Goal: Transaction & Acquisition: Complete application form

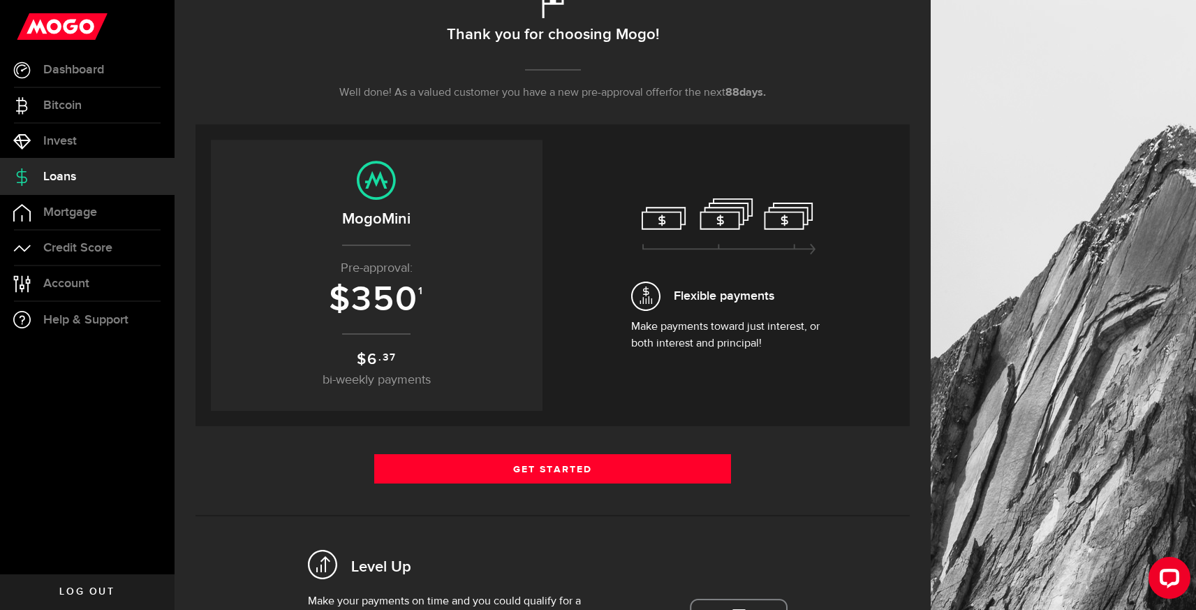
scroll to position [175, 0]
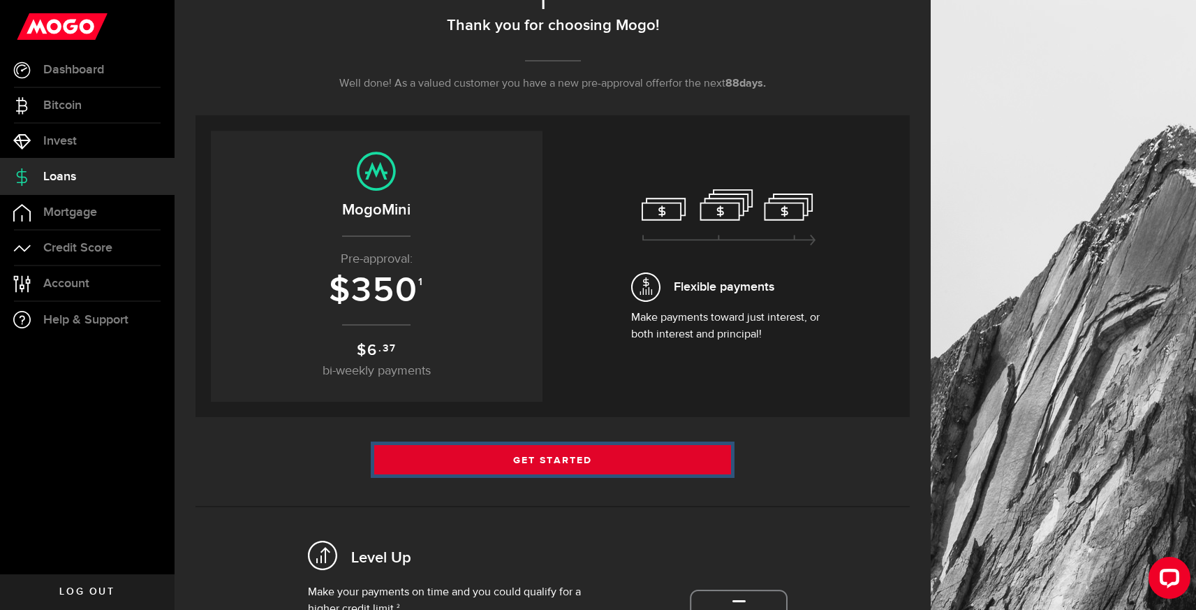
click at [524, 469] on link "Get Started" at bounding box center [552, 459] width 357 height 29
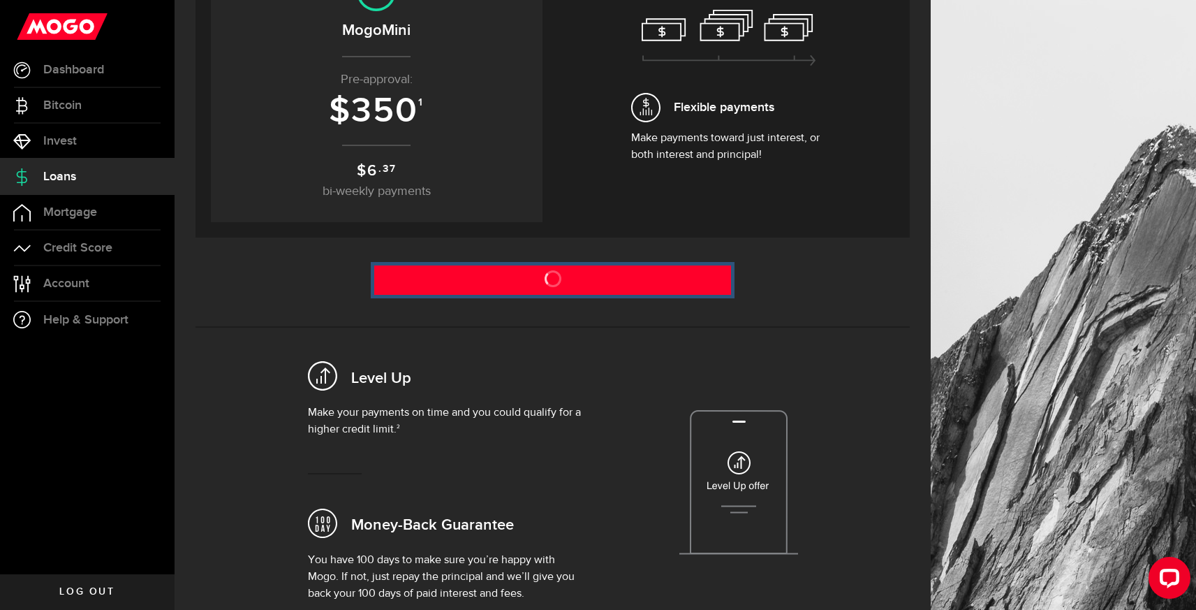
scroll to position [358, 0]
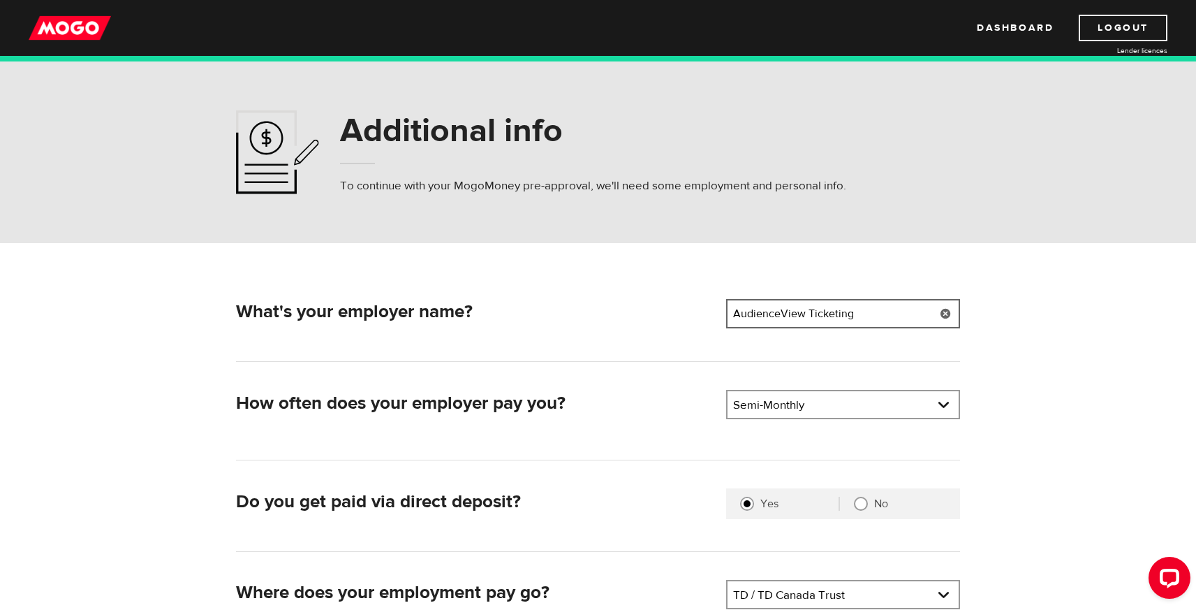
click at [769, 314] on input "AudienceView Ticketing" at bounding box center [843, 313] width 234 height 29
type input "EcoOnline"
click at [867, 405] on link at bounding box center [843, 404] width 231 height 27
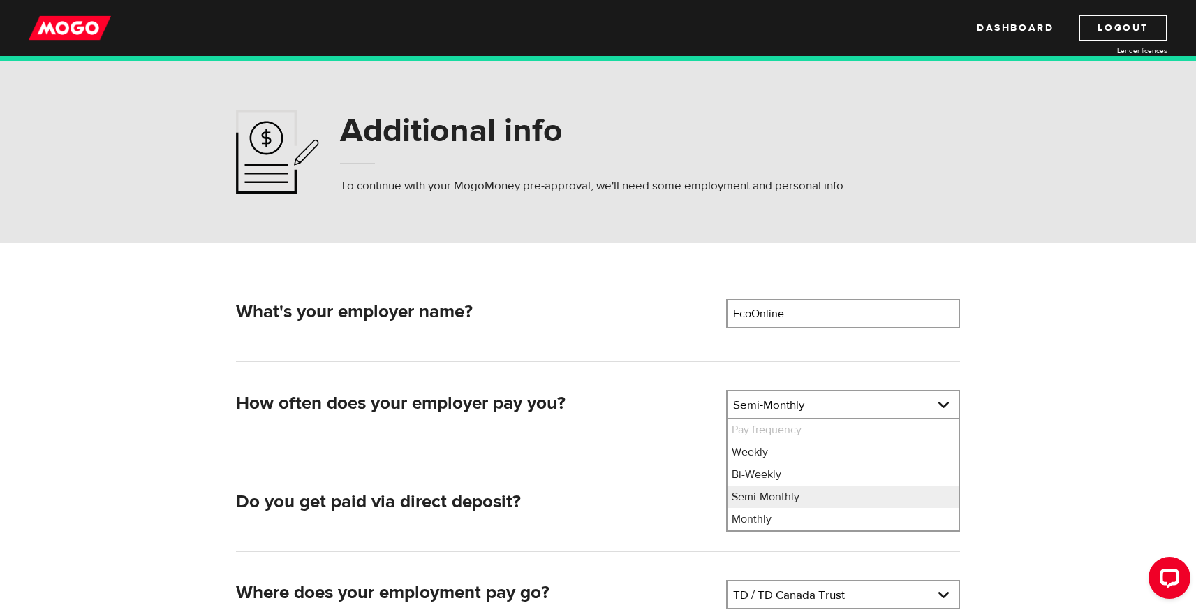
click at [1090, 406] on form "What's your employer name? Employer name Please enter your employer's name EcoO…" at bounding box center [598, 482] width 1196 height 478
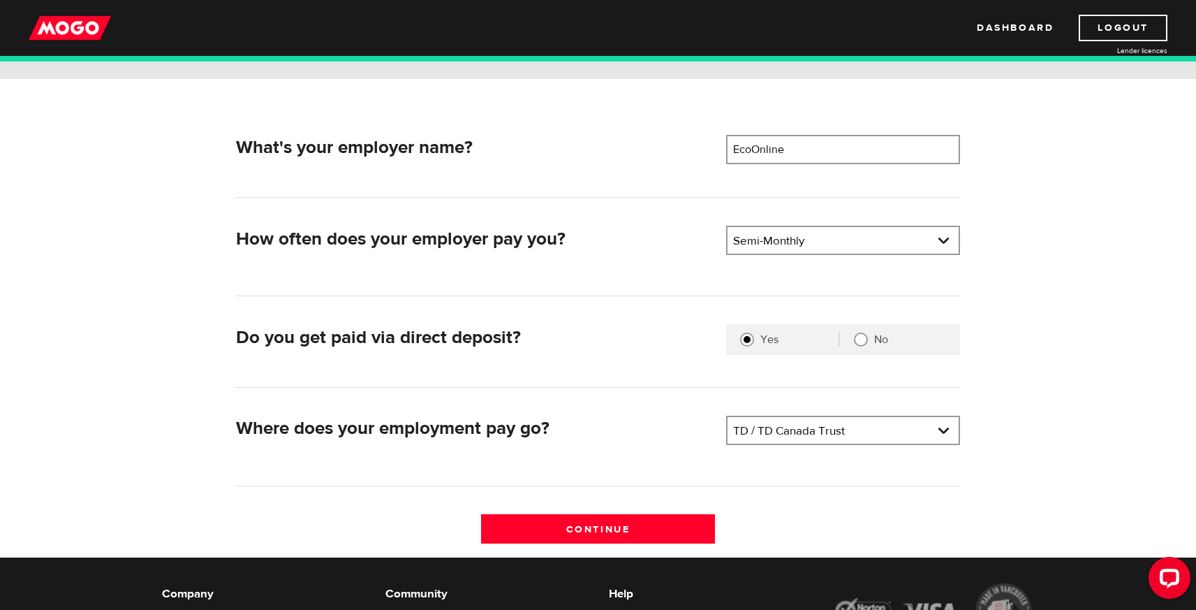
scroll to position [168, 0]
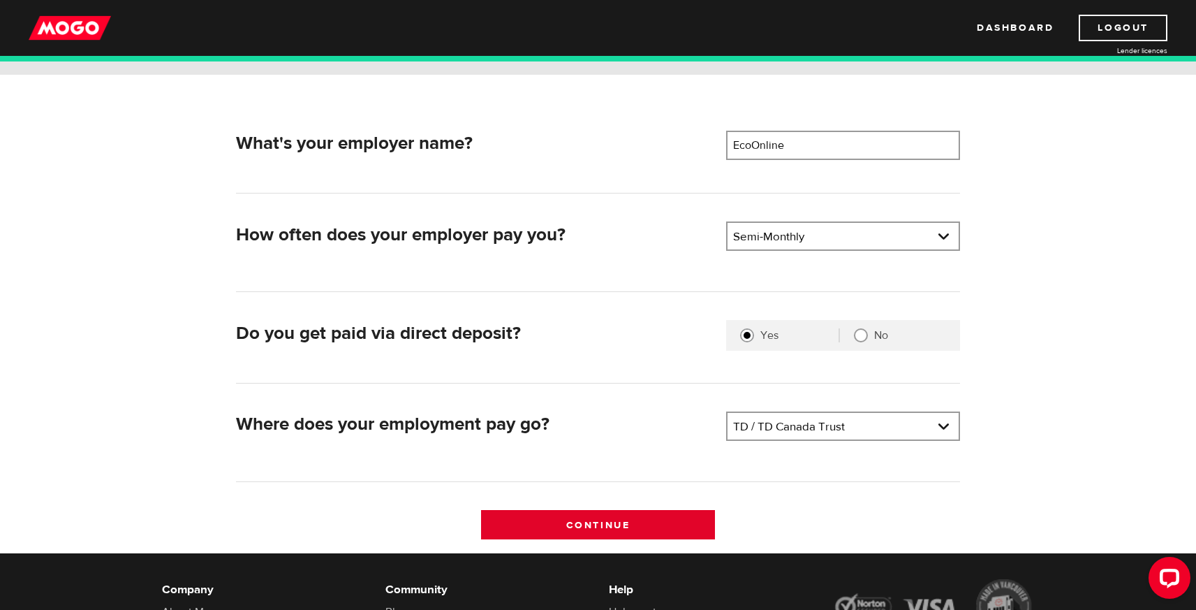
click at [612, 528] on input "Continue" at bounding box center [598, 524] width 234 height 29
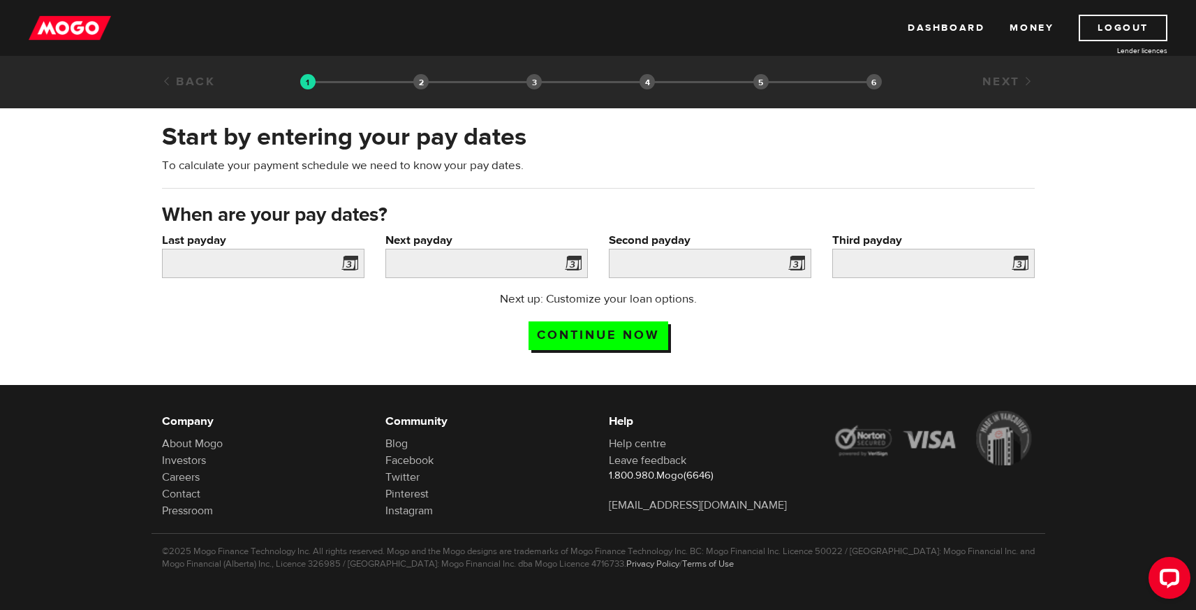
click at [352, 263] on span at bounding box center [347, 265] width 21 height 22
click at [265, 264] on input "Last payday" at bounding box center [263, 263] width 202 height 29
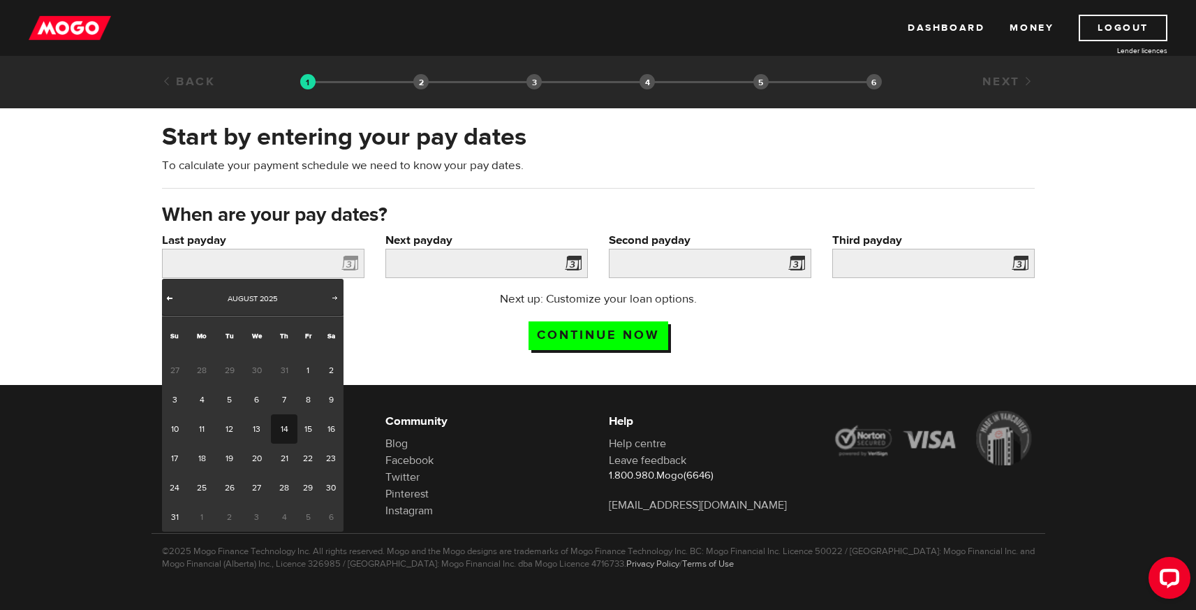
click at [167, 295] on span "Prev" at bounding box center [169, 297] width 11 height 11
click at [288, 487] on link "31" at bounding box center [284, 487] width 26 height 29
type input "2025/07/31"
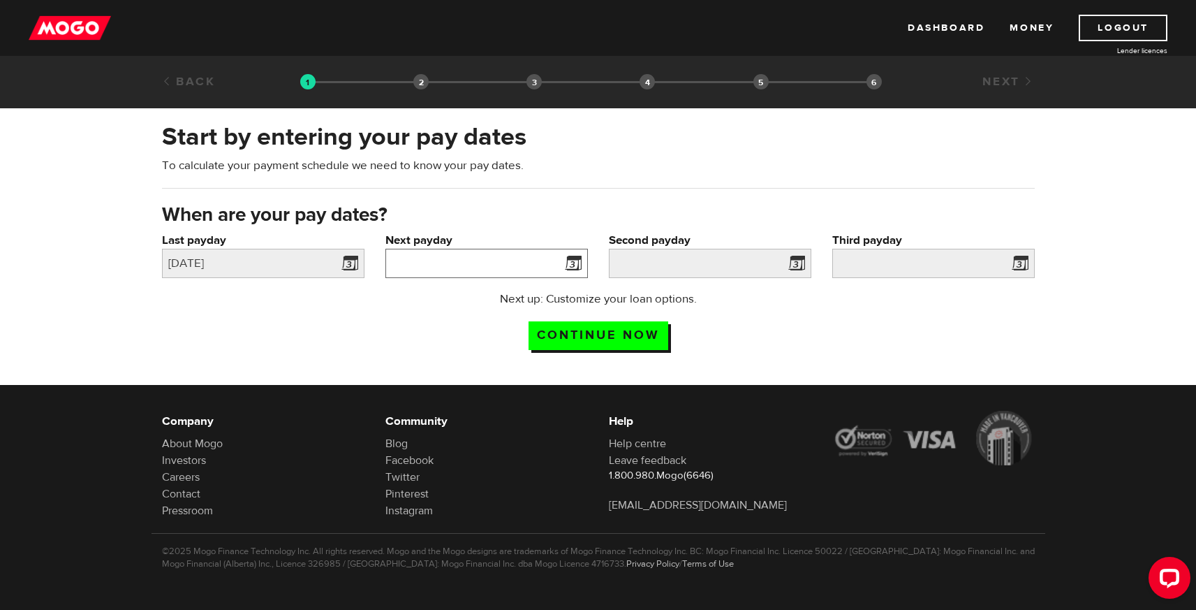
click at [408, 270] on input "Next payday" at bounding box center [486, 263] width 202 height 29
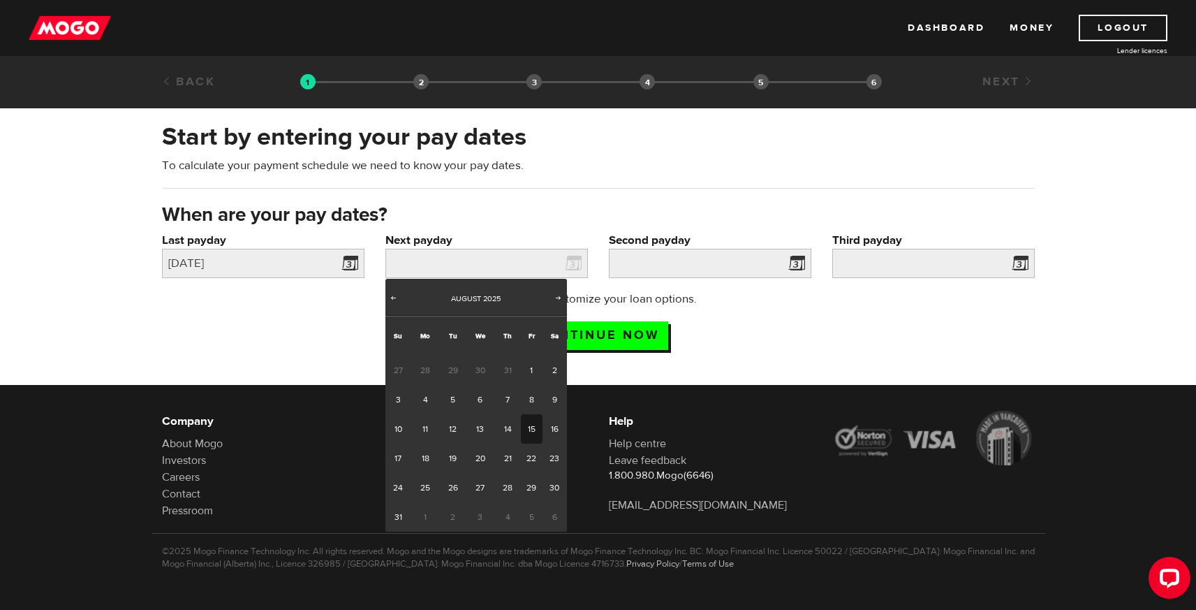
click at [535, 431] on link "15" at bounding box center [532, 428] width 22 height 29
type input "2025/08/15"
type input "2025/8/30"
type input "2025/9/14"
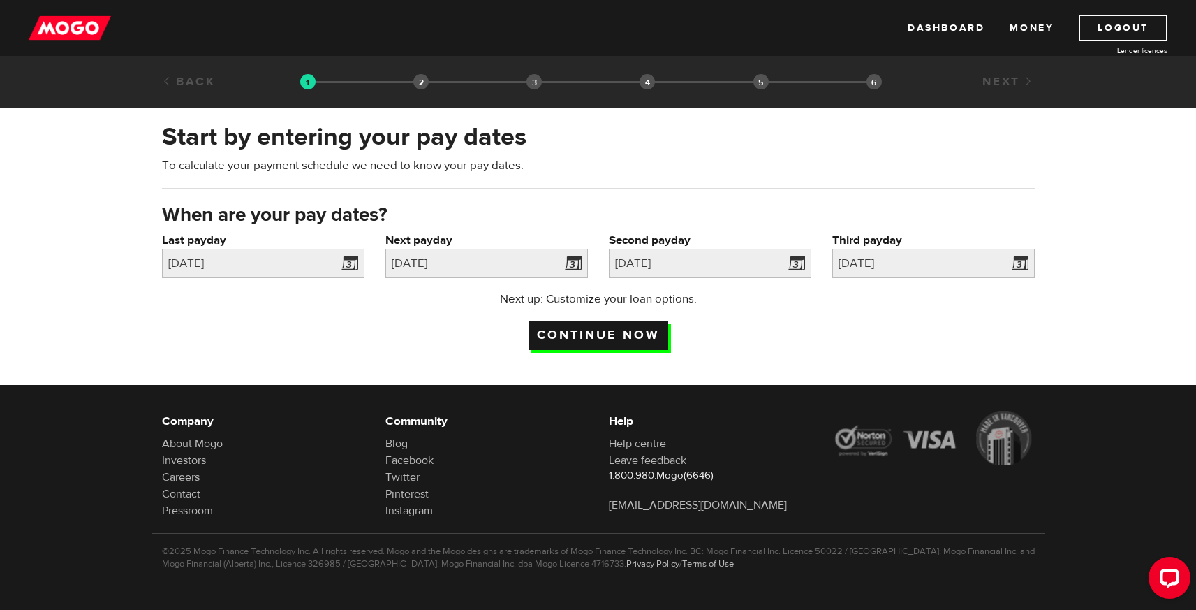
click at [604, 334] on input "Continue now" at bounding box center [599, 335] width 140 height 29
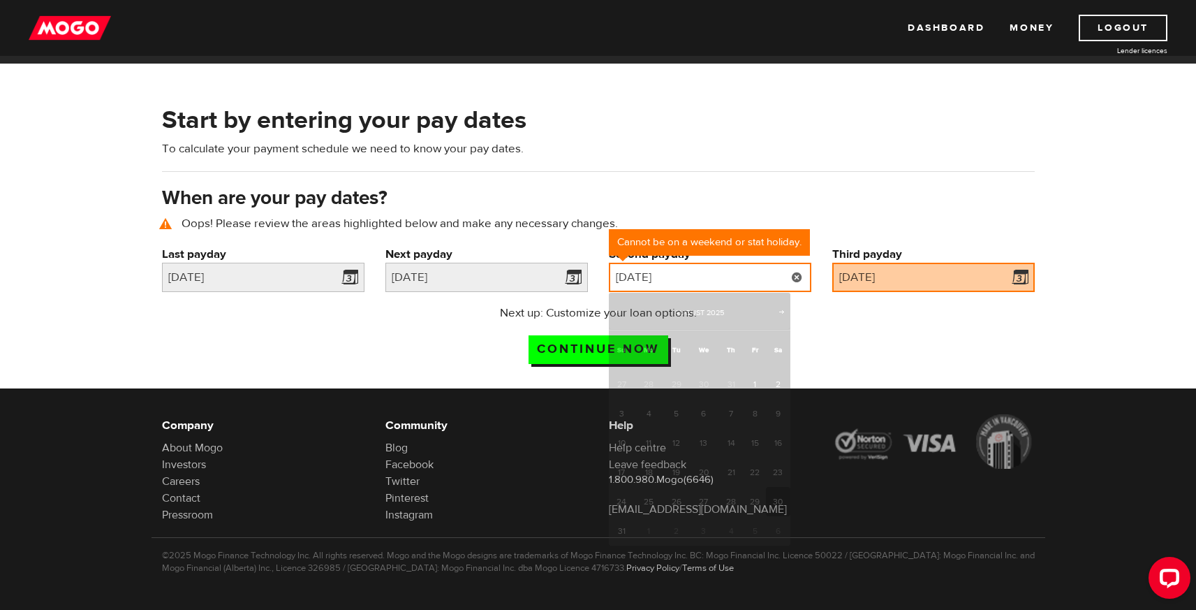
click at [719, 281] on input "2025/08/30" at bounding box center [710, 277] width 202 height 29
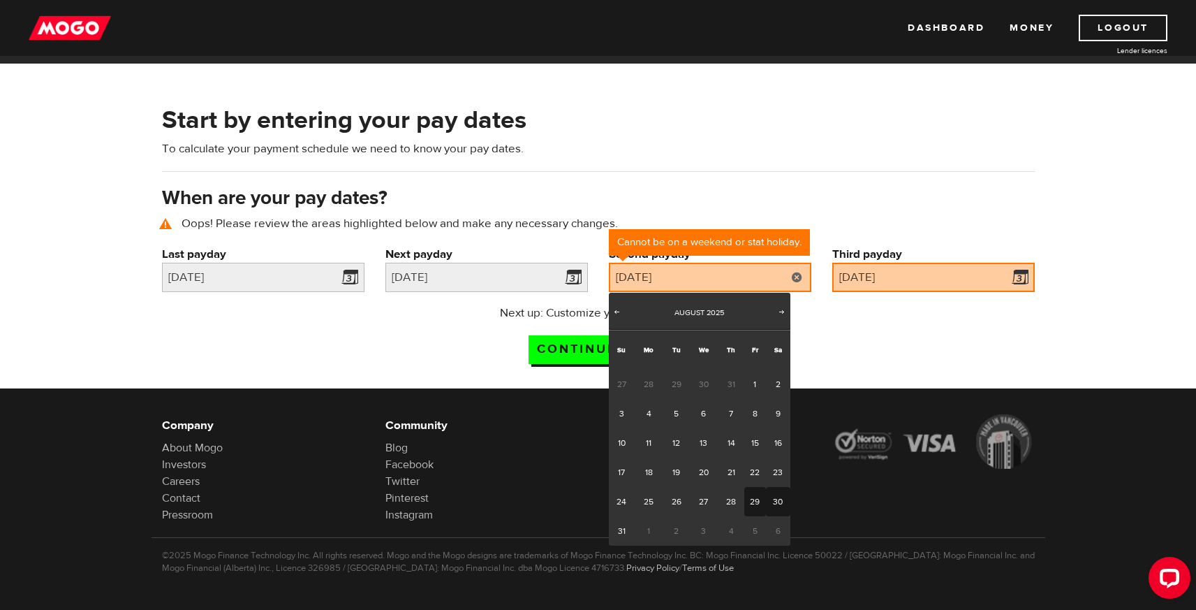
click at [751, 503] on link "29" at bounding box center [755, 501] width 22 height 29
type input "2025/08/29"
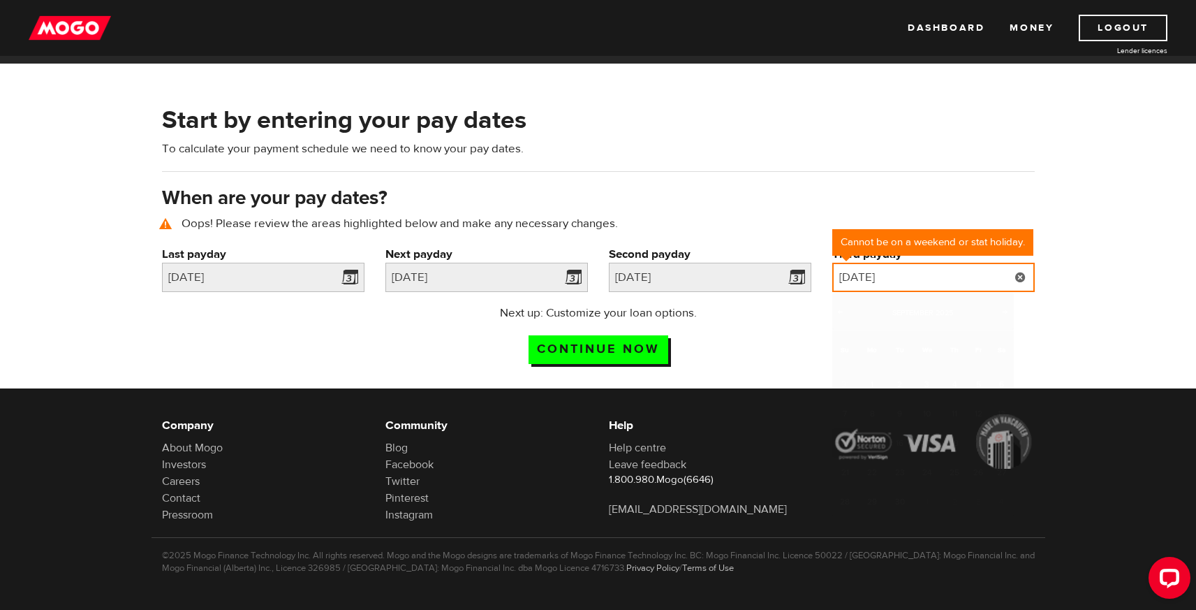
click at [913, 281] on input "2025/09/14" at bounding box center [933, 277] width 202 height 29
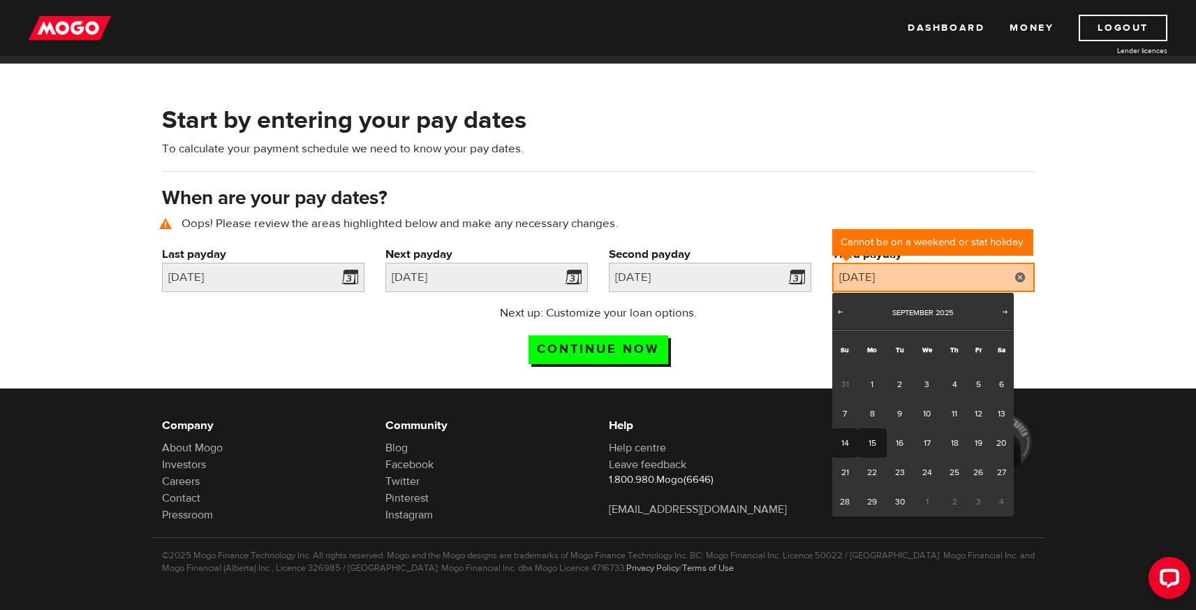
click at [877, 448] on link "15" at bounding box center [872, 442] width 29 height 29
type input "2025/09/15"
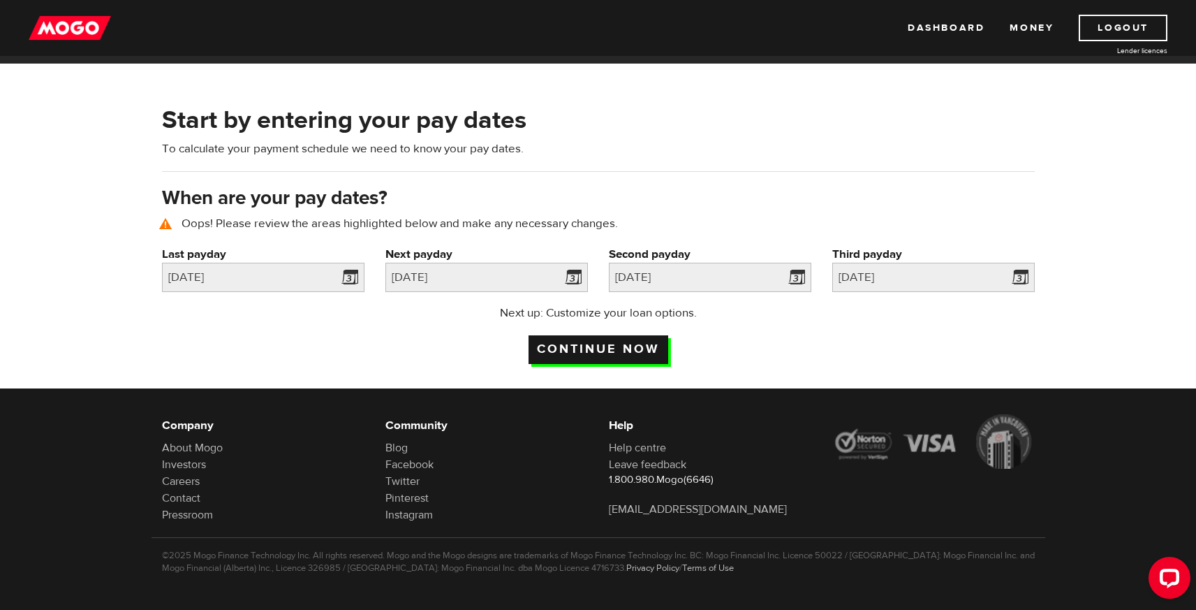
click at [630, 345] on input "Continue now" at bounding box center [599, 349] width 140 height 29
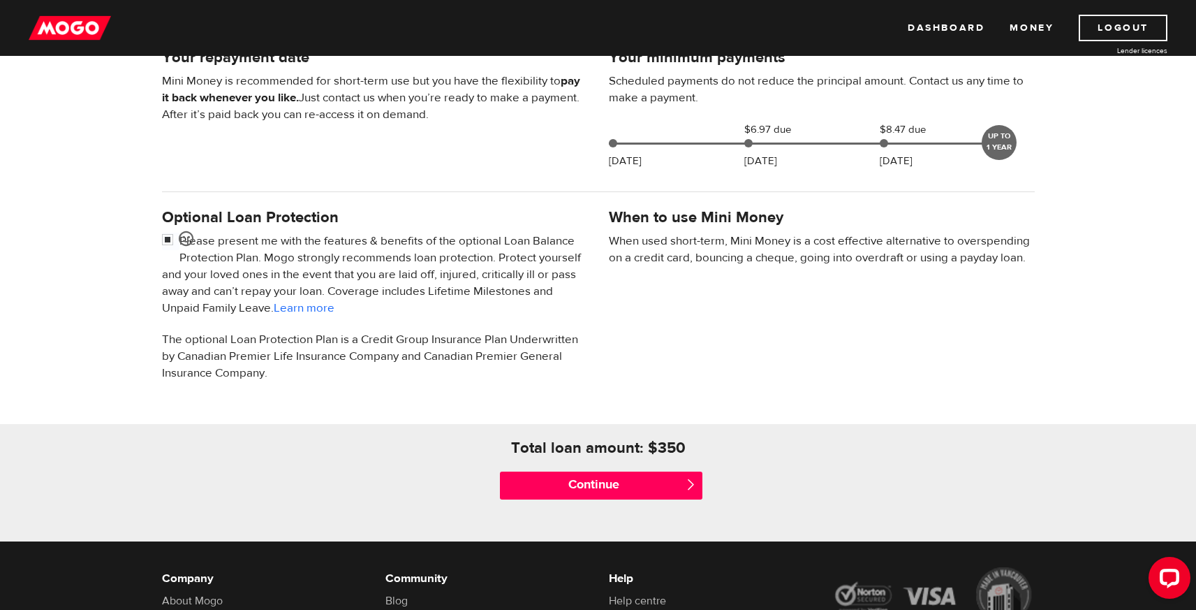
scroll to position [345, 0]
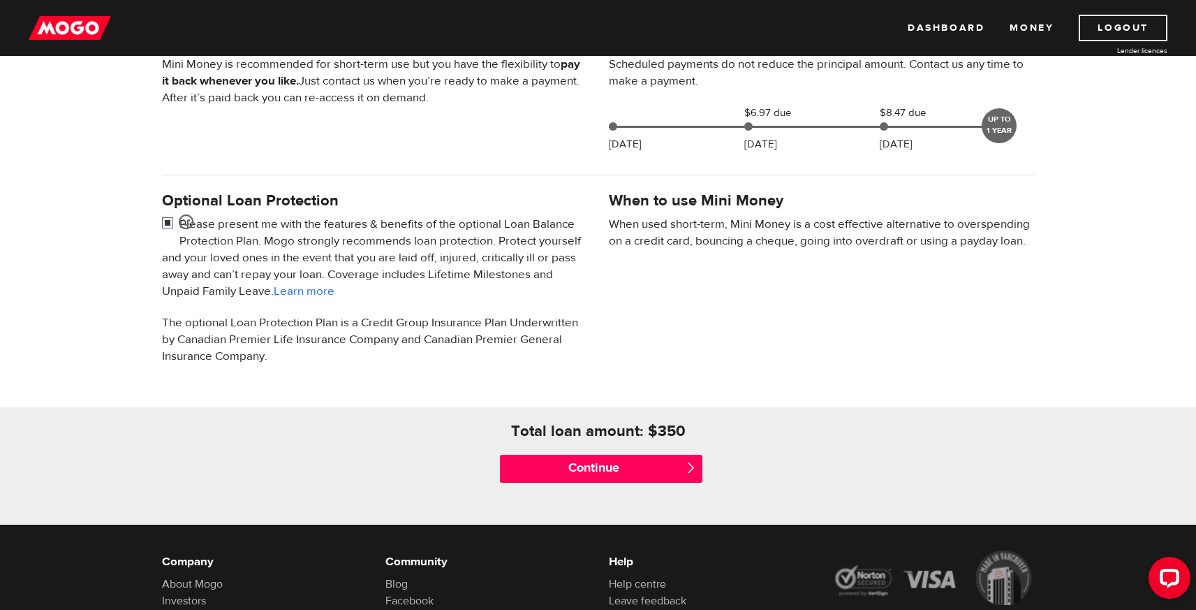
click at [168, 223] on input "checkbox" at bounding box center [170, 224] width 17 height 17
checkbox input "false"
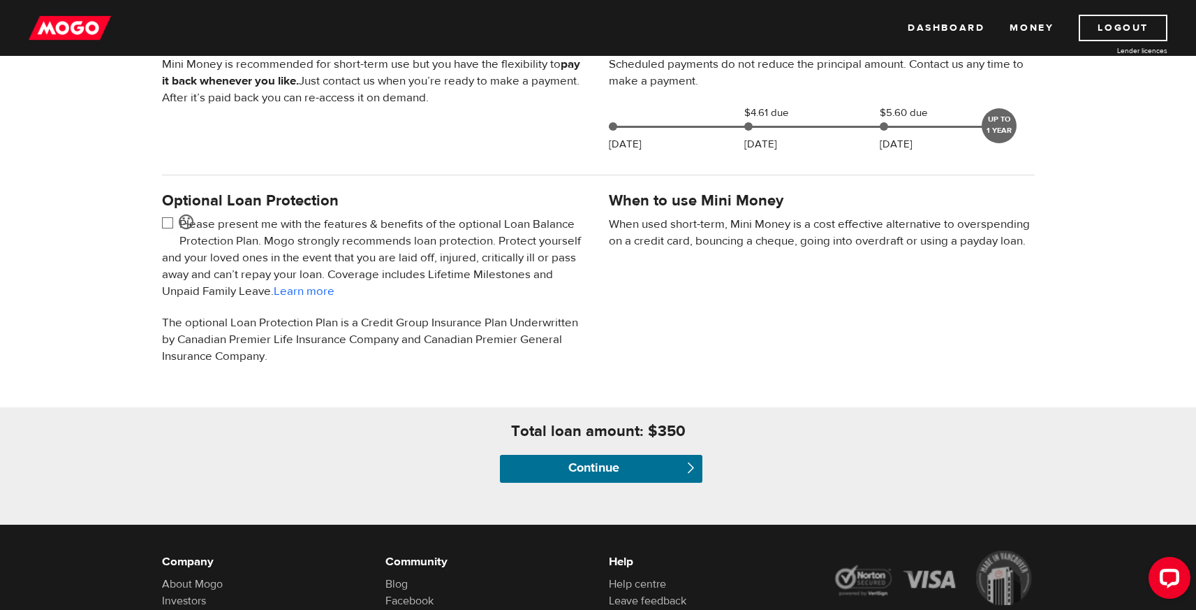
drag, startPoint x: 616, startPoint y: 473, endPoint x: 920, endPoint y: 474, distance: 304.4
click at [616, 473] on input "Continue" at bounding box center [601, 469] width 202 height 28
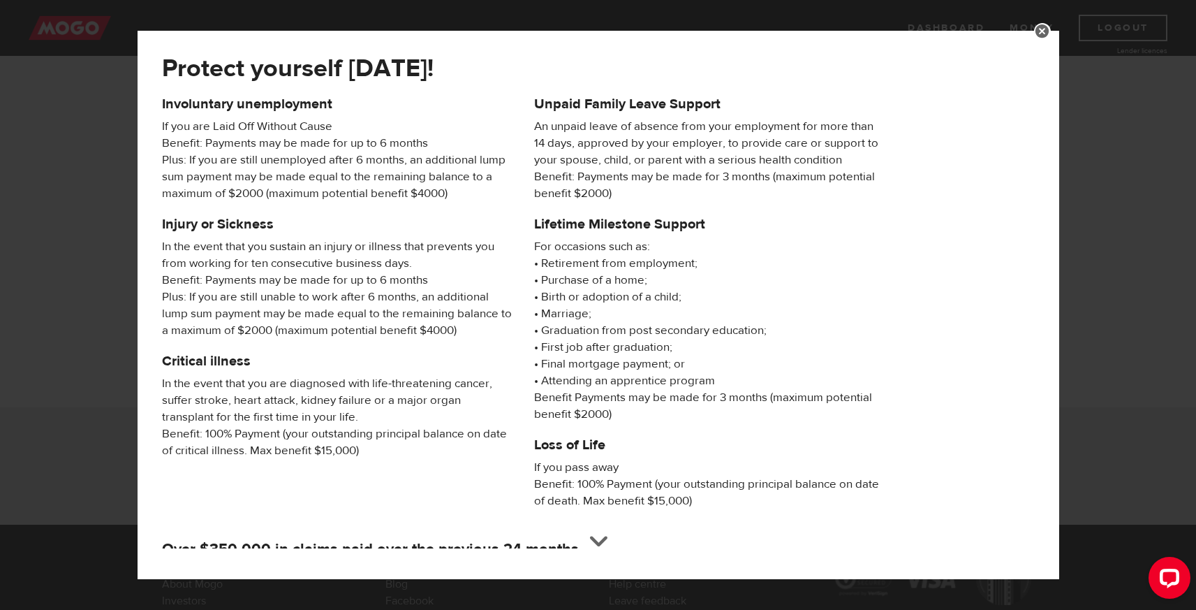
scroll to position [158, 0]
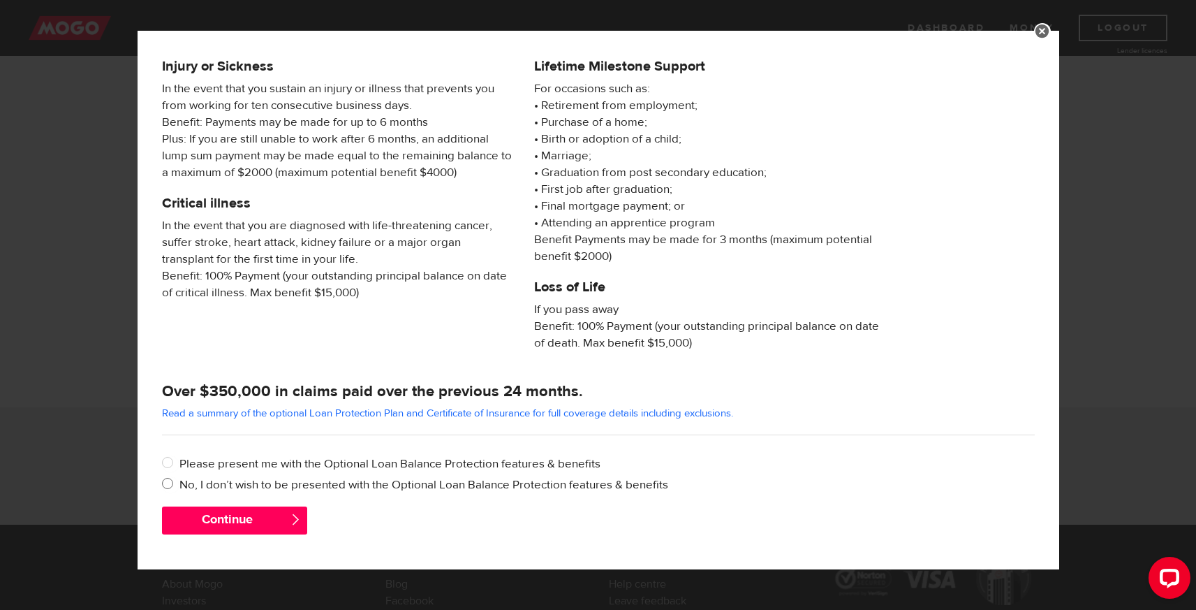
click at [172, 485] on input "No, I don’t wish to be presented with the Optional Loan Balance Protection feat…" at bounding box center [170, 484] width 17 height 17
radio input "true"
click at [226, 534] on div "Continue " at bounding box center [599, 527] width 894 height 42
click at [230, 521] on button "Continue" at bounding box center [234, 520] width 145 height 28
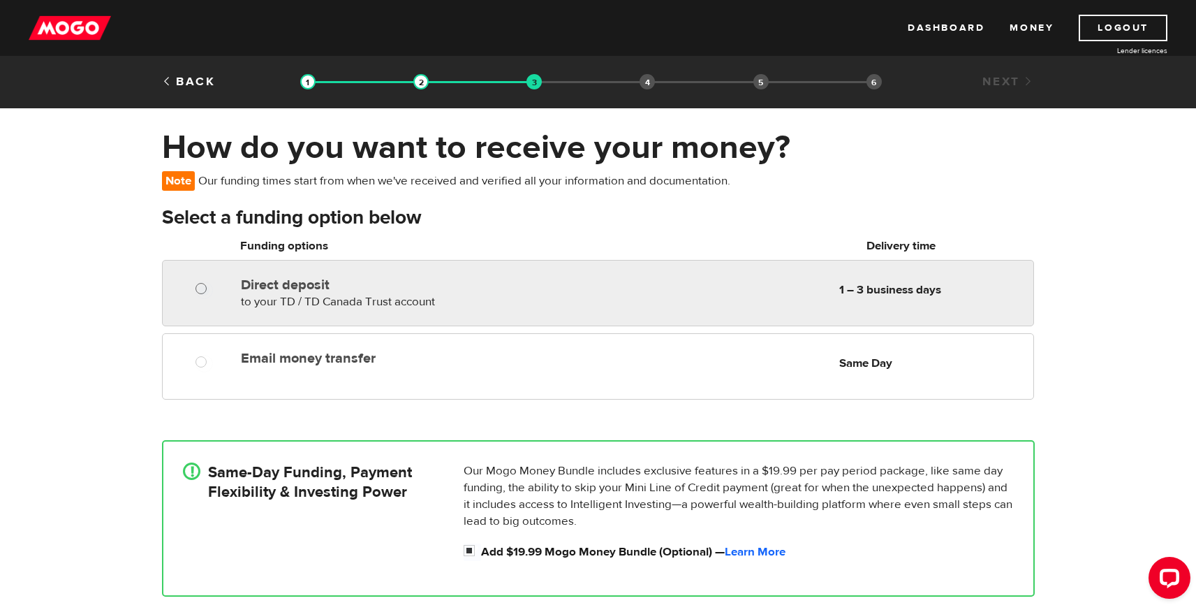
radio input "true"
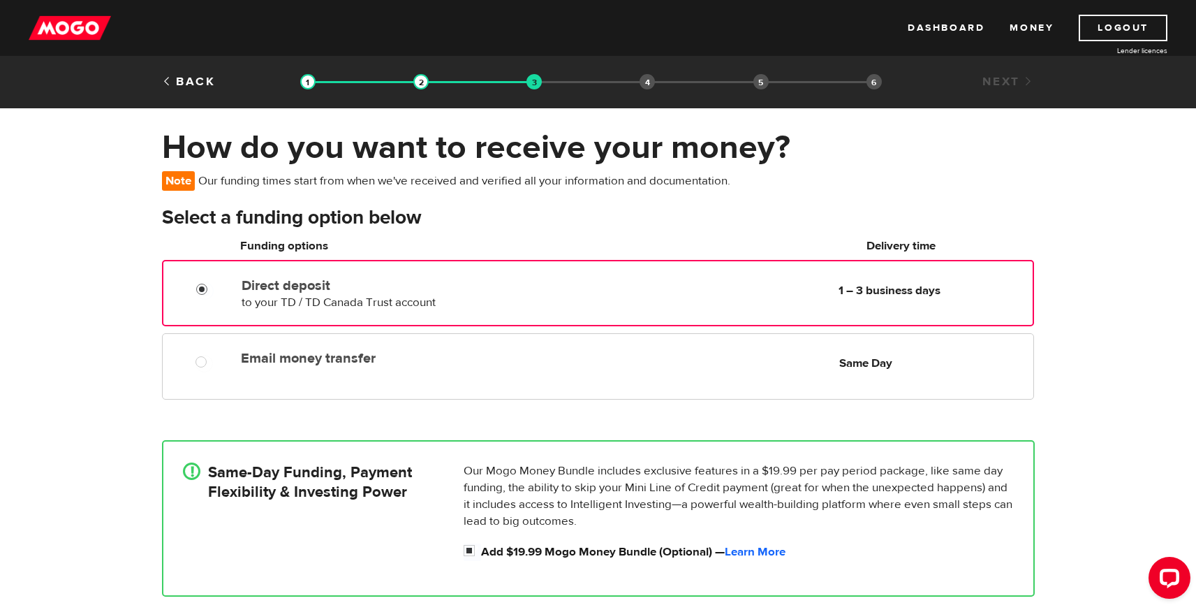
click at [200, 287] on input "Direct deposit" at bounding box center [204, 290] width 17 height 17
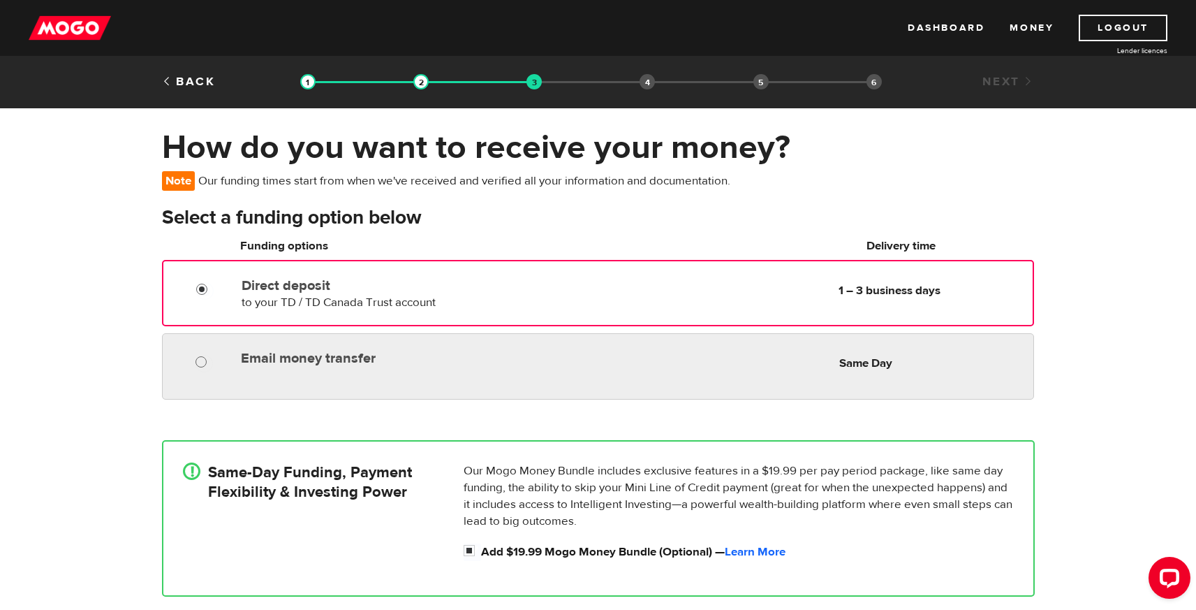
radio input "true"
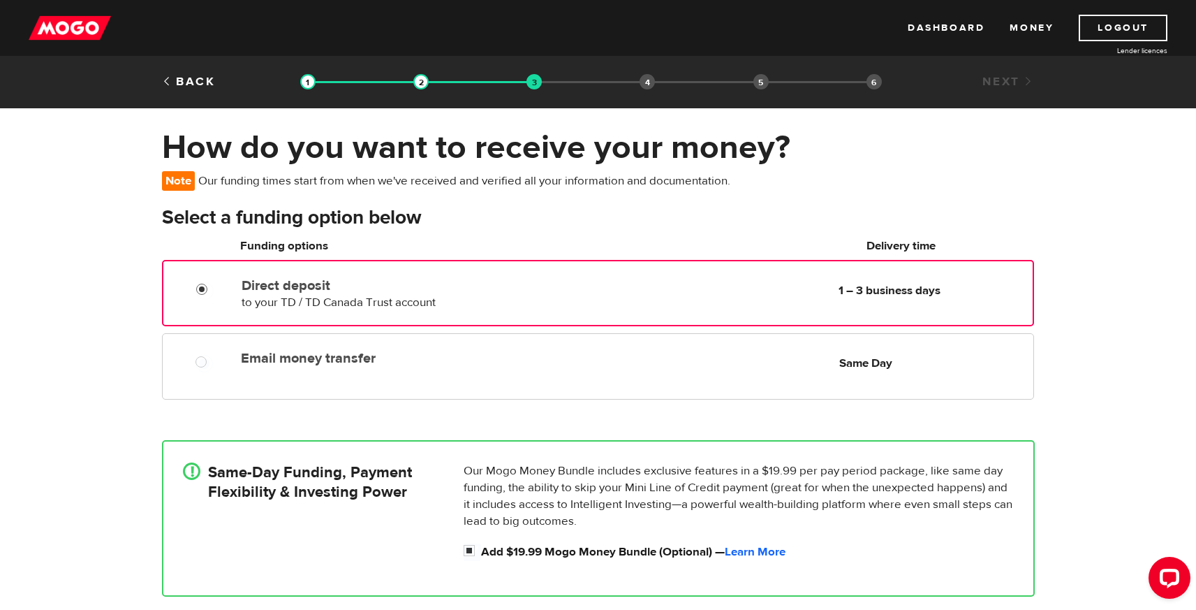
drag, startPoint x: 197, startPoint y: 360, endPoint x: 123, endPoint y: 346, distance: 75.3
click at [197, 360] on input "Email money transfer" at bounding box center [204, 363] width 17 height 17
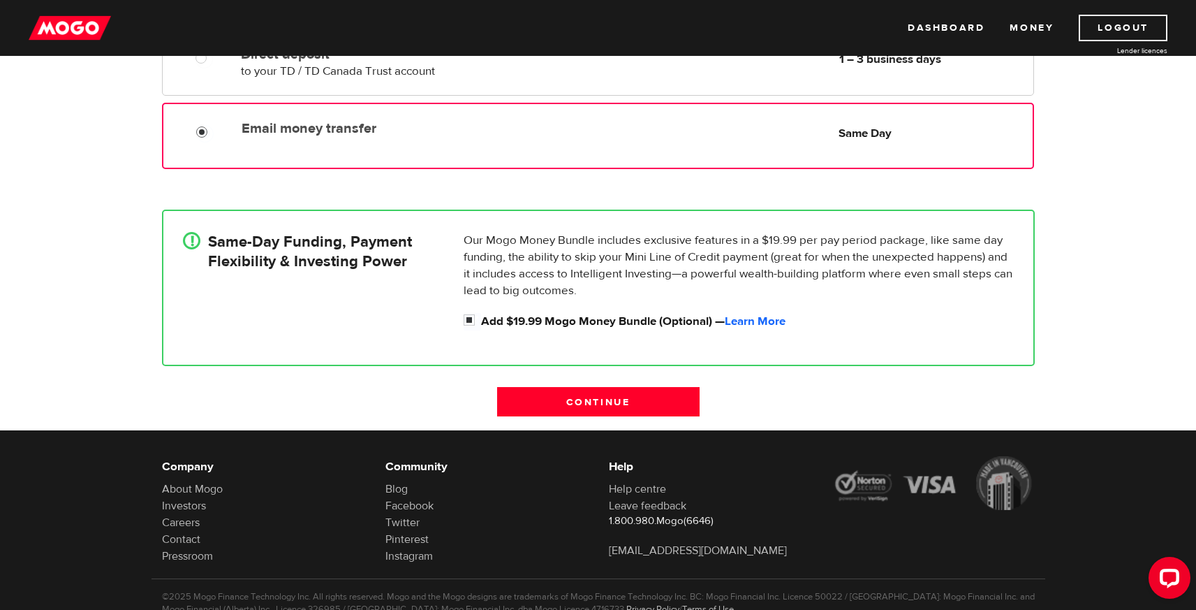
scroll to position [245, 0]
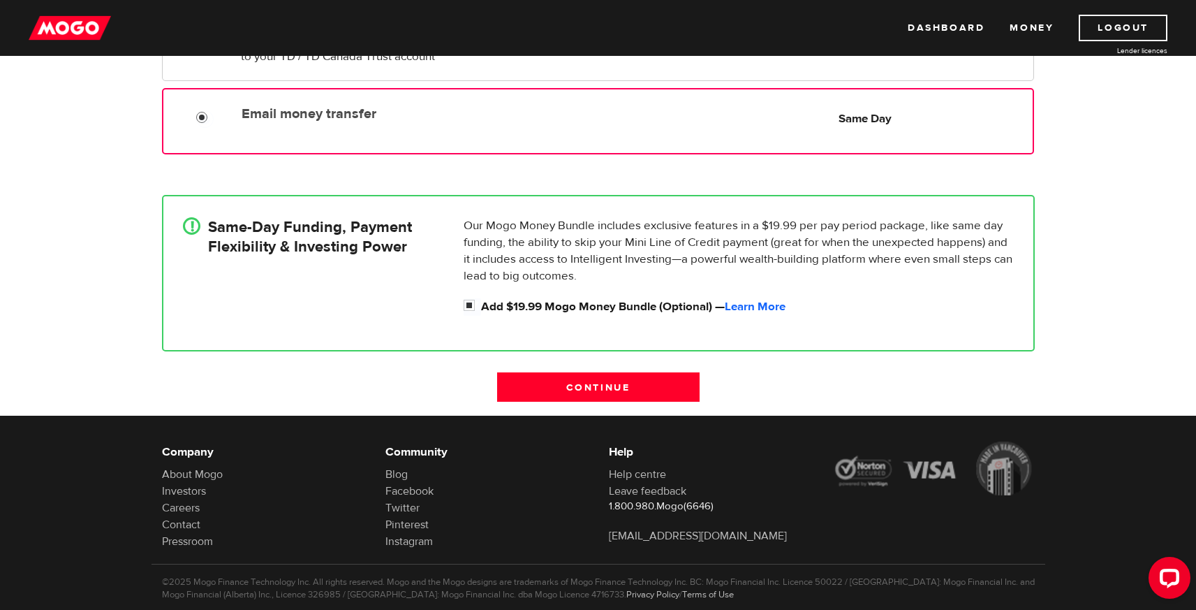
drag, startPoint x: 470, startPoint y: 307, endPoint x: 409, endPoint y: 309, distance: 60.8
click at [470, 307] on input "Add $19.99 Mogo Money Bundle (Optional) — Learn More" at bounding box center [472, 306] width 17 height 17
checkbox input "false"
radio input "false"
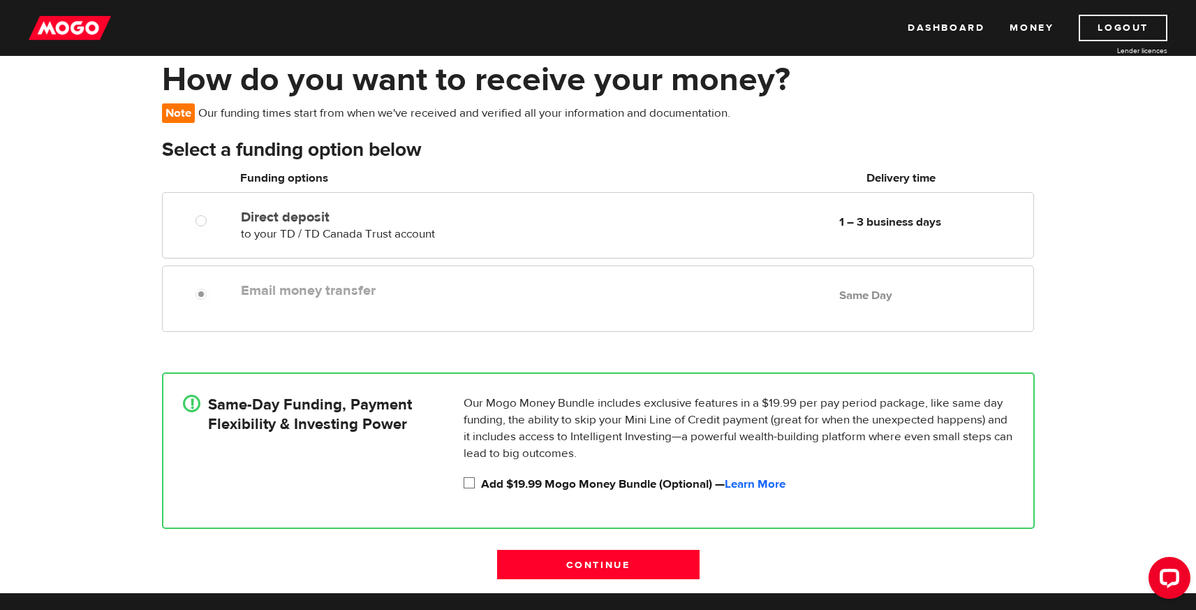
scroll to position [52, 0]
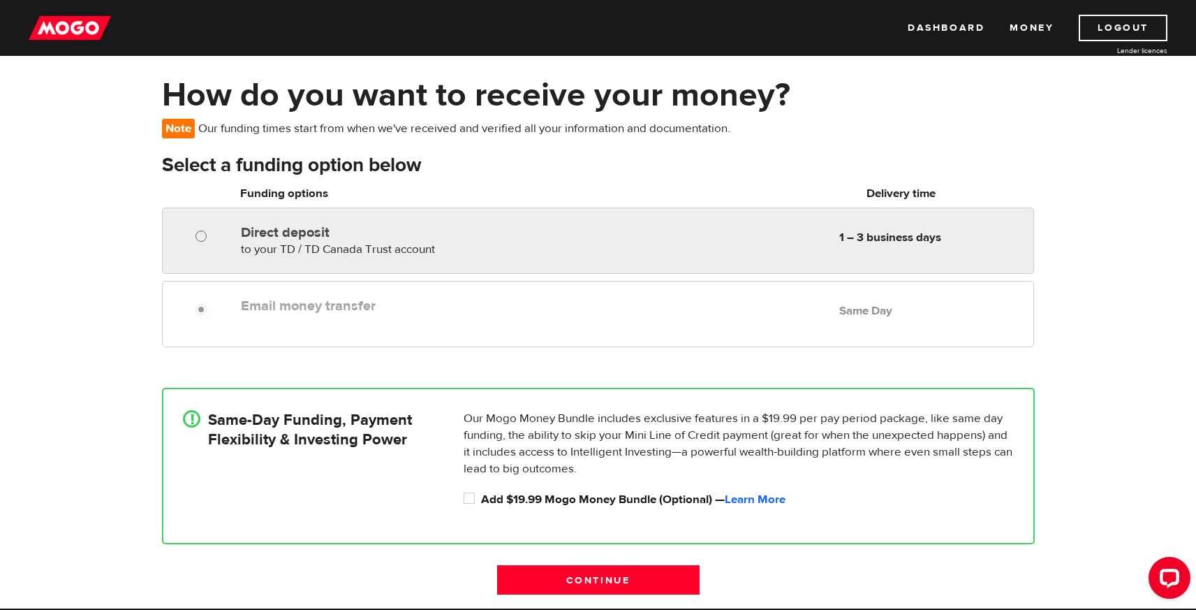
radio input "true"
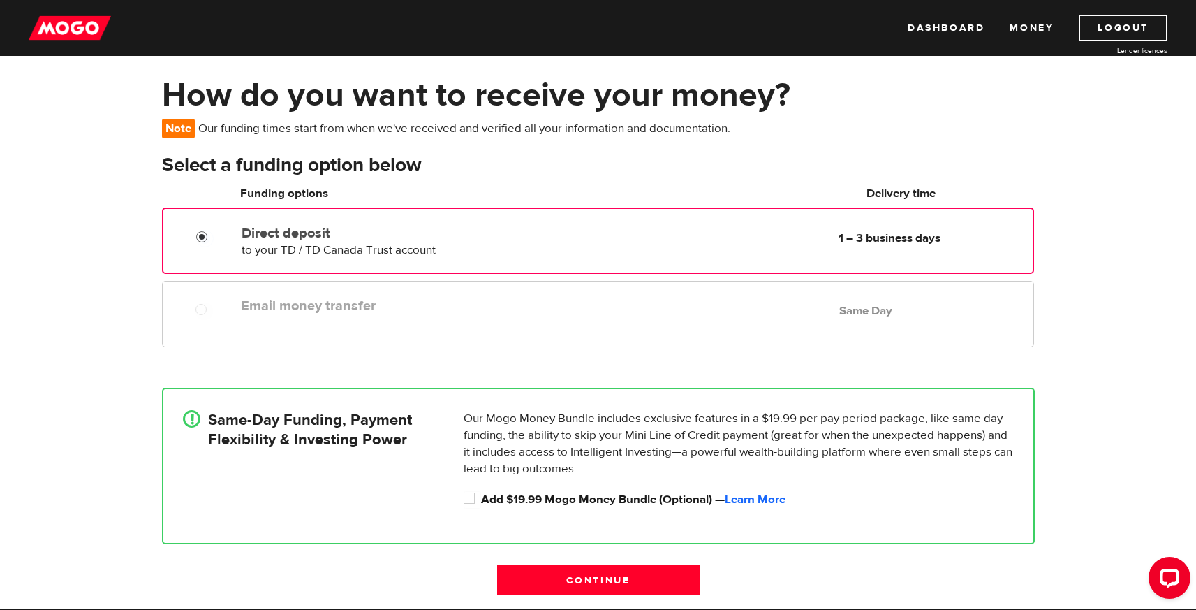
click at [200, 236] on input "Direct deposit" at bounding box center [204, 238] width 17 height 17
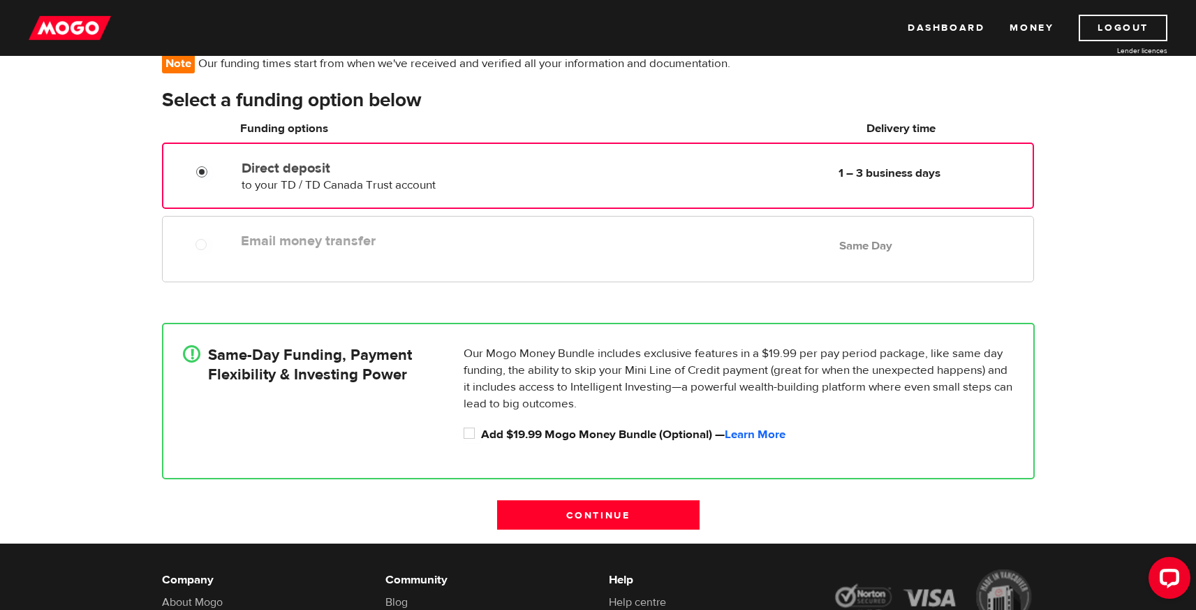
scroll to position [141, 0]
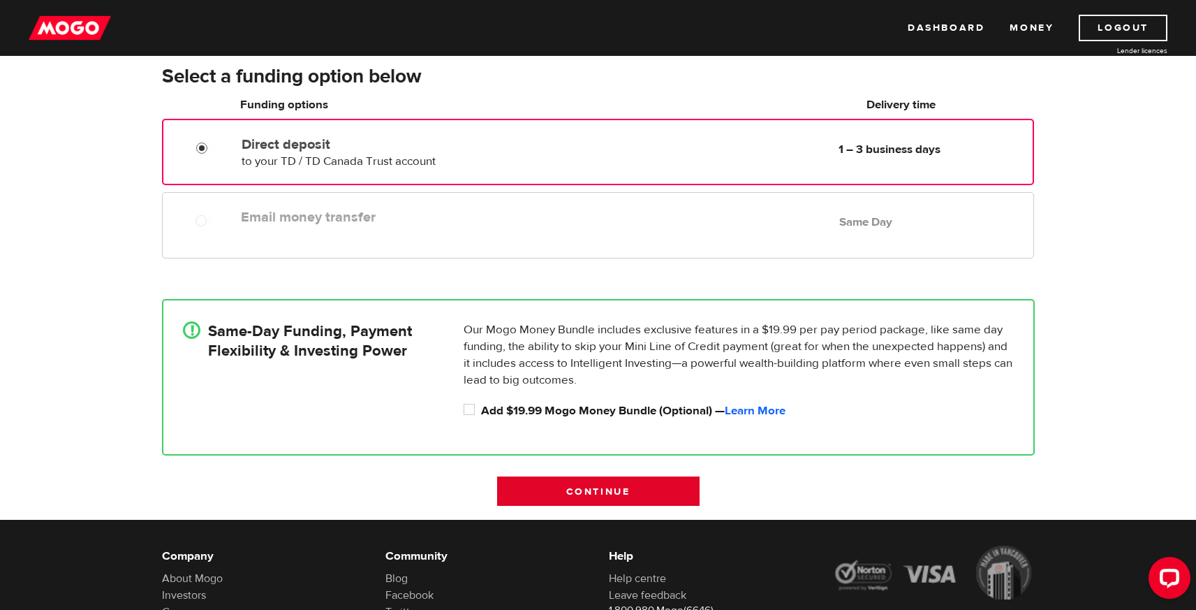
click at [604, 491] on input "Continue" at bounding box center [598, 490] width 202 height 29
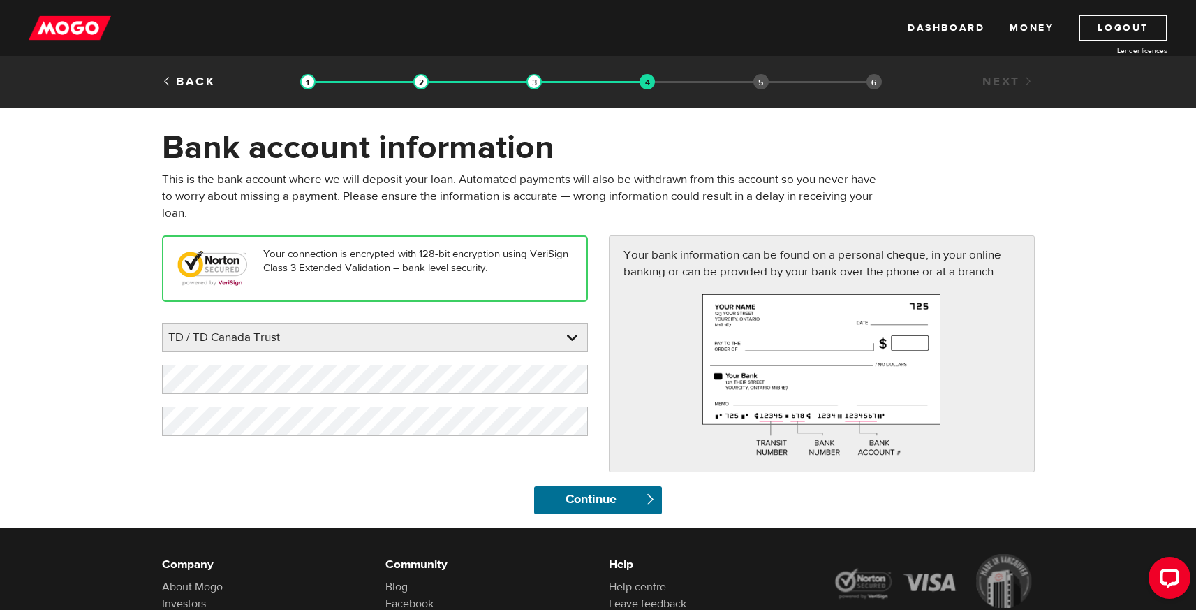
click at [604, 491] on input "Continue" at bounding box center [598, 500] width 128 height 28
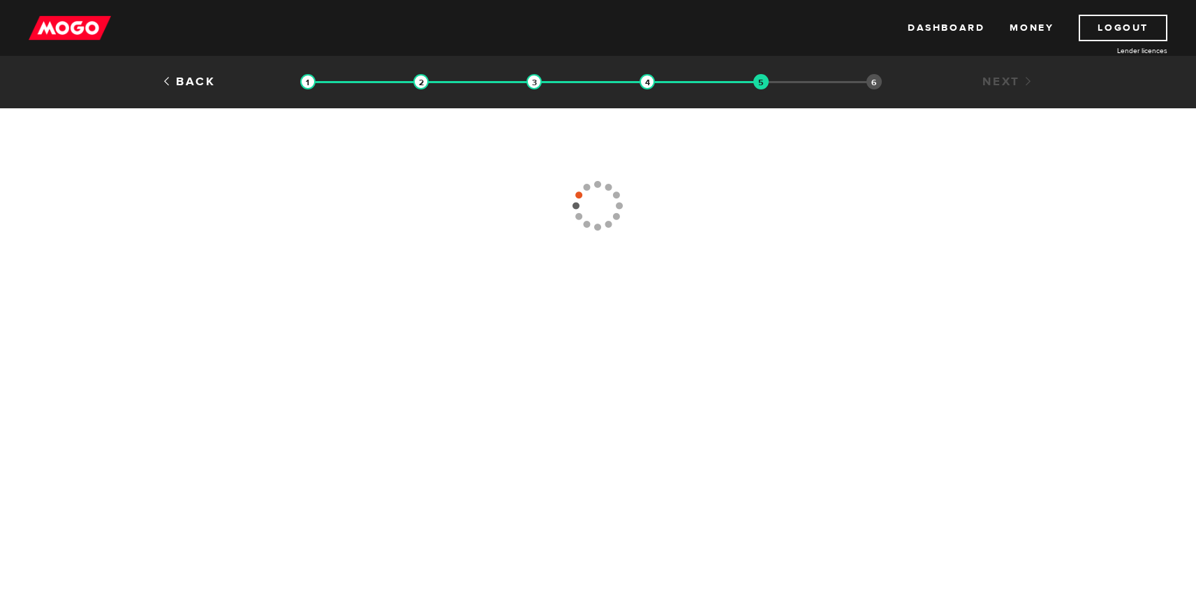
type input "(416) 687-2000"
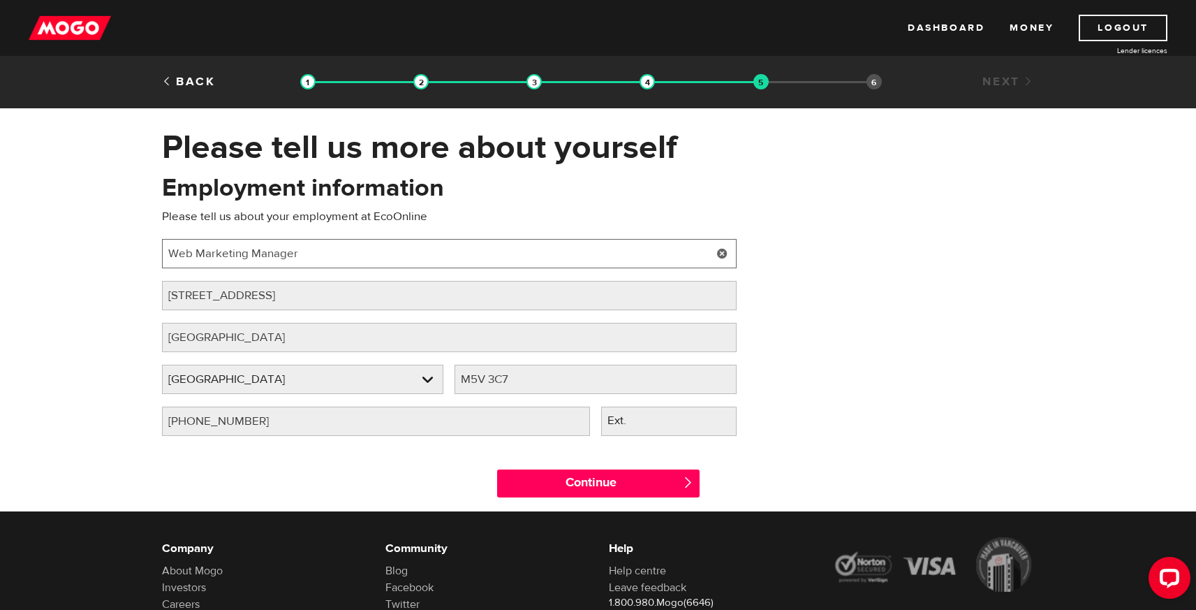
click at [355, 252] on input "Web Marketing Manager" at bounding box center [449, 253] width 575 height 29
type input "Web Developer"
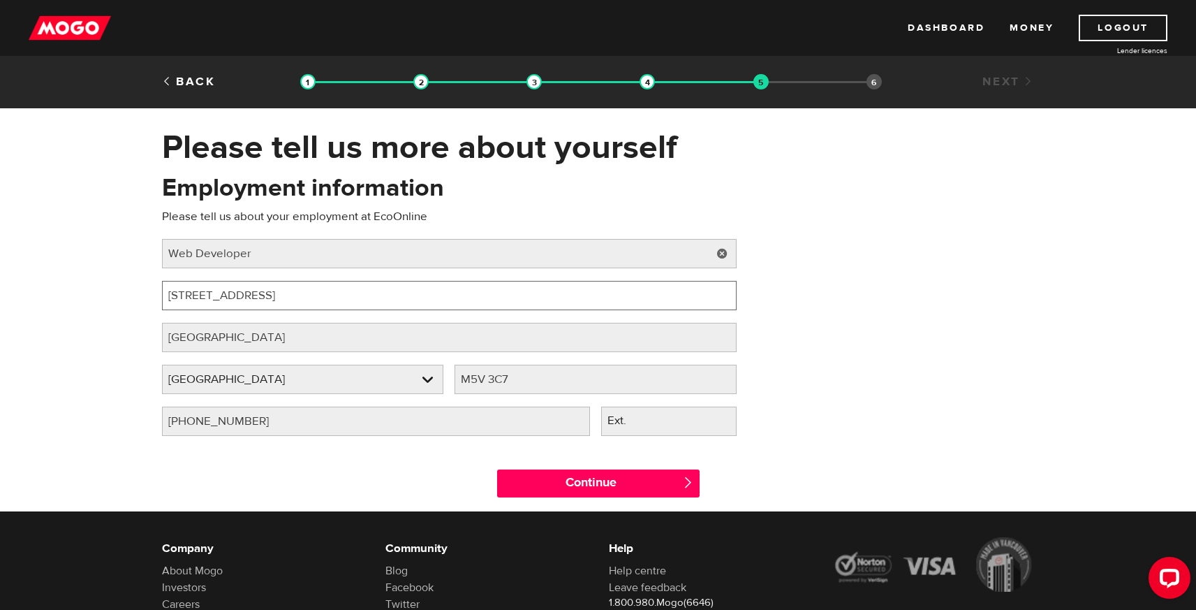
click at [301, 300] on input "200 Wellington Street West" at bounding box center [449, 295] width 575 height 29
paste input "979401"
click at [332, 295] on input "200 Wellington Street West" at bounding box center [449, 295] width 575 height 29
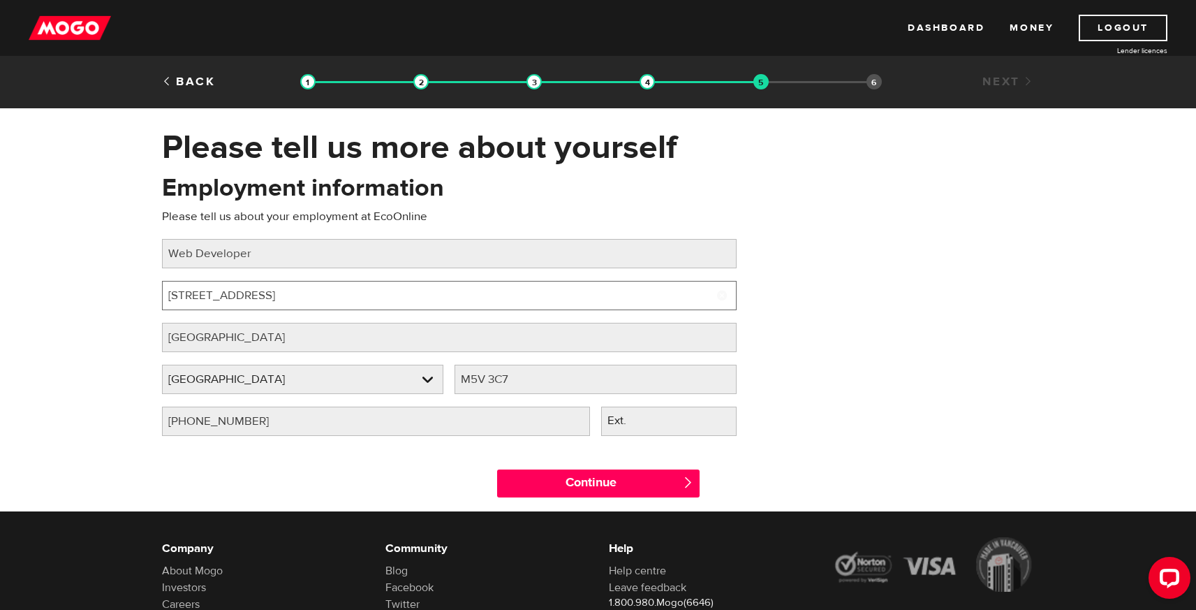
click at [332, 295] on input "200 Wellington Street West" at bounding box center [449, 295] width 575 height 29
paste input "7 Queens Quay W Suite #401"
type input "207 Queens Quay W Suite #401"
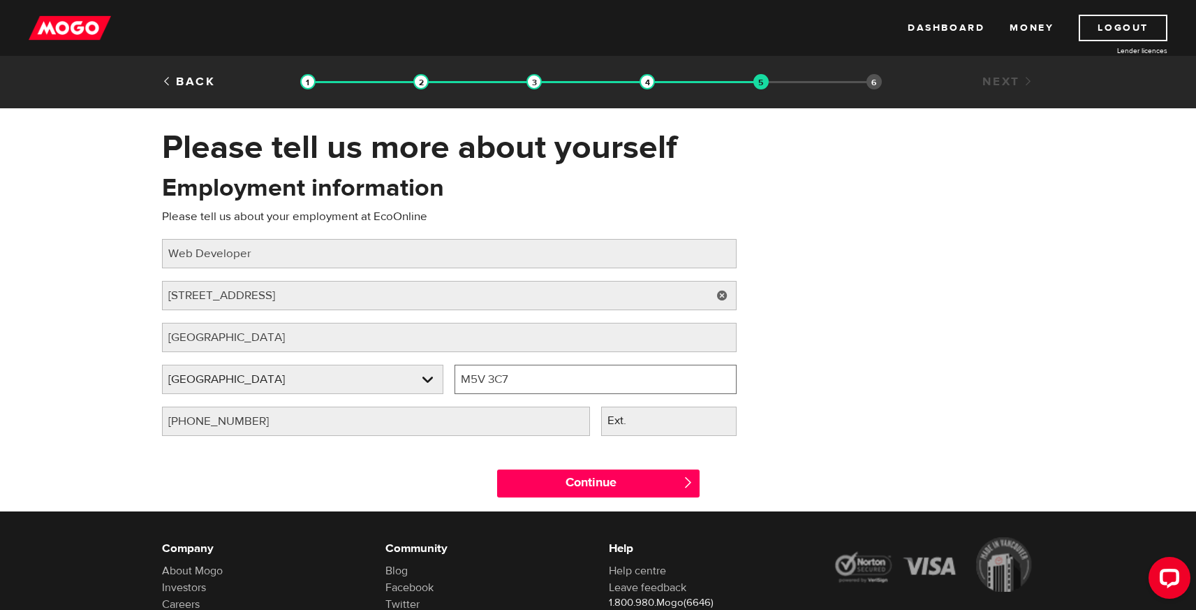
click at [524, 383] on input "M5V 3C7" at bounding box center [596, 378] width 282 height 29
paste input "ON M5J 1A"
type input "ON M5J 1A7"
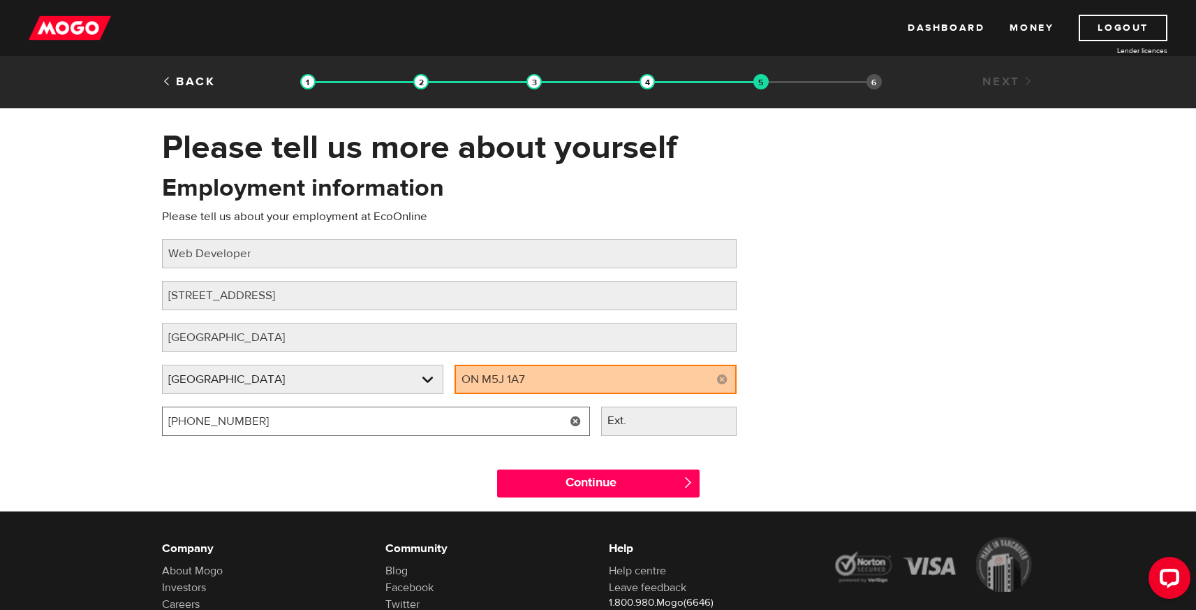
click at [259, 423] on input "(416) 687-2000" at bounding box center [376, 420] width 428 height 29
type input "(180) 068-6191"
click at [185, 420] on input "(180) 068-6191" at bounding box center [376, 420] width 428 height 29
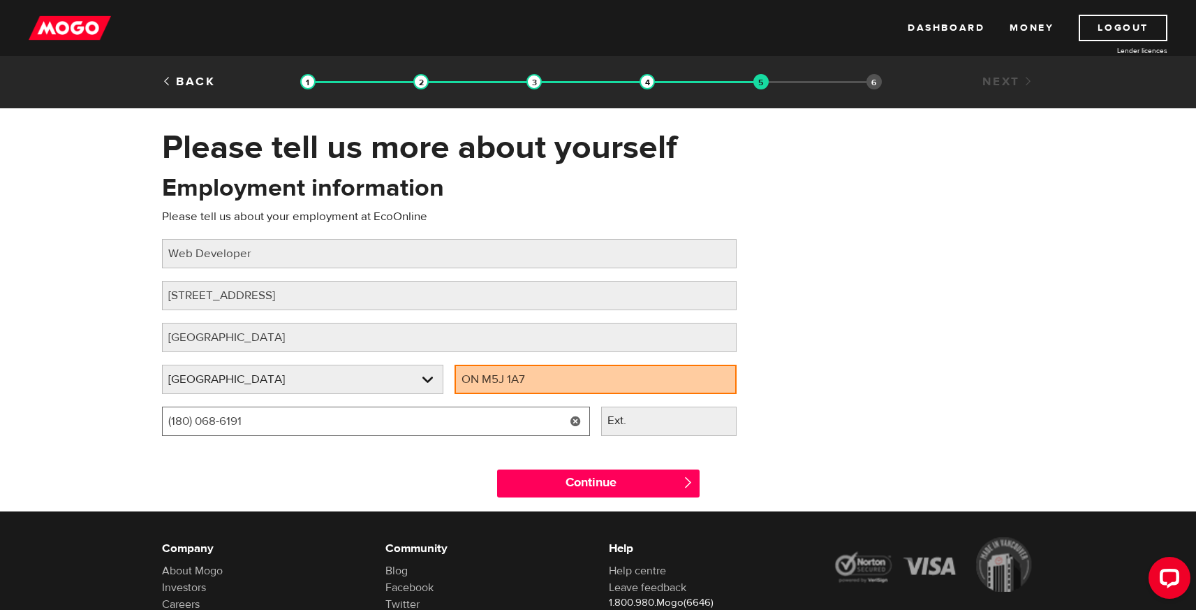
drag, startPoint x: 266, startPoint y: 420, endPoint x: 51, endPoint y: 417, distance: 215.1
click at [51, 417] on div "Please tell us more about yourself Oops! Please review the areas highlighted be…" at bounding box center [598, 319] width 1196 height 384
type input "(800) 686-1915"
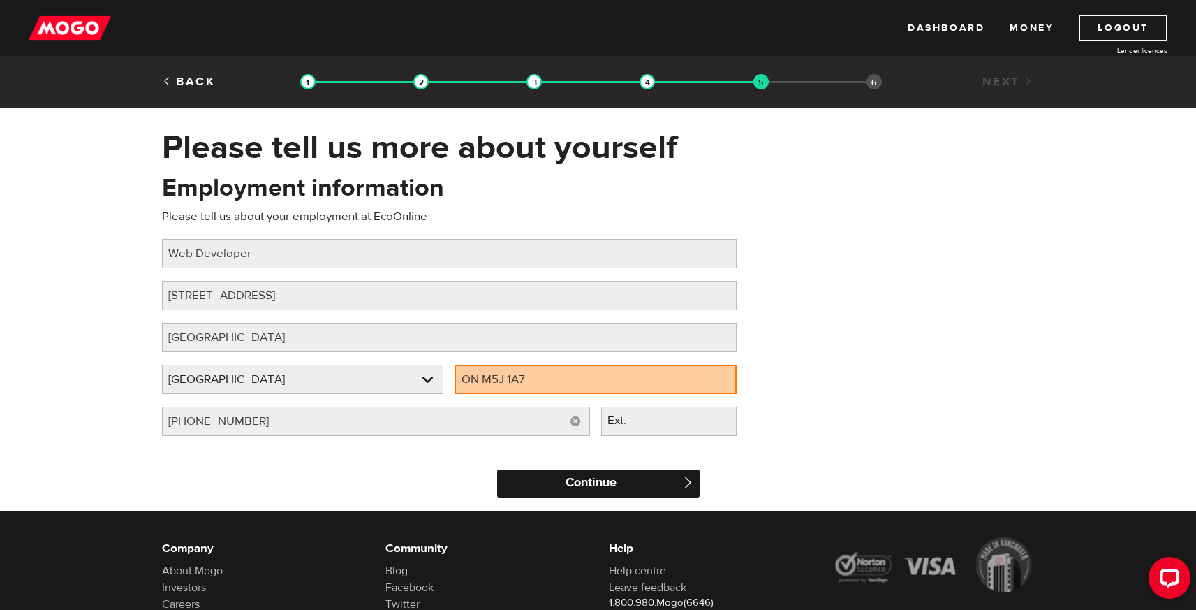
click at [554, 482] on input "Continue" at bounding box center [598, 483] width 202 height 28
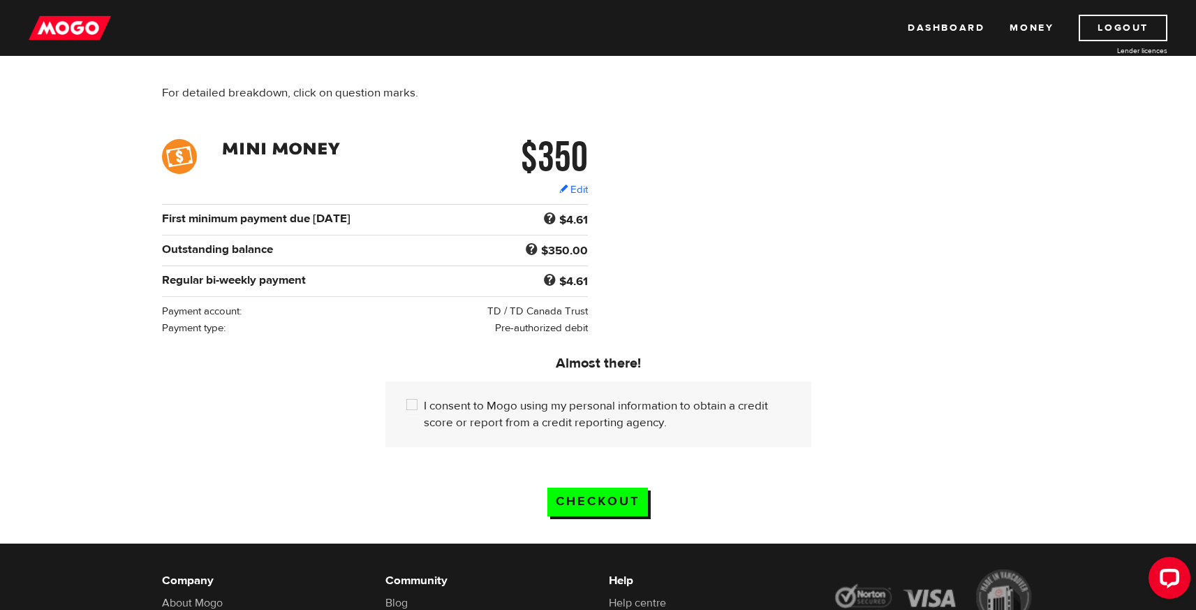
scroll to position [144, 0]
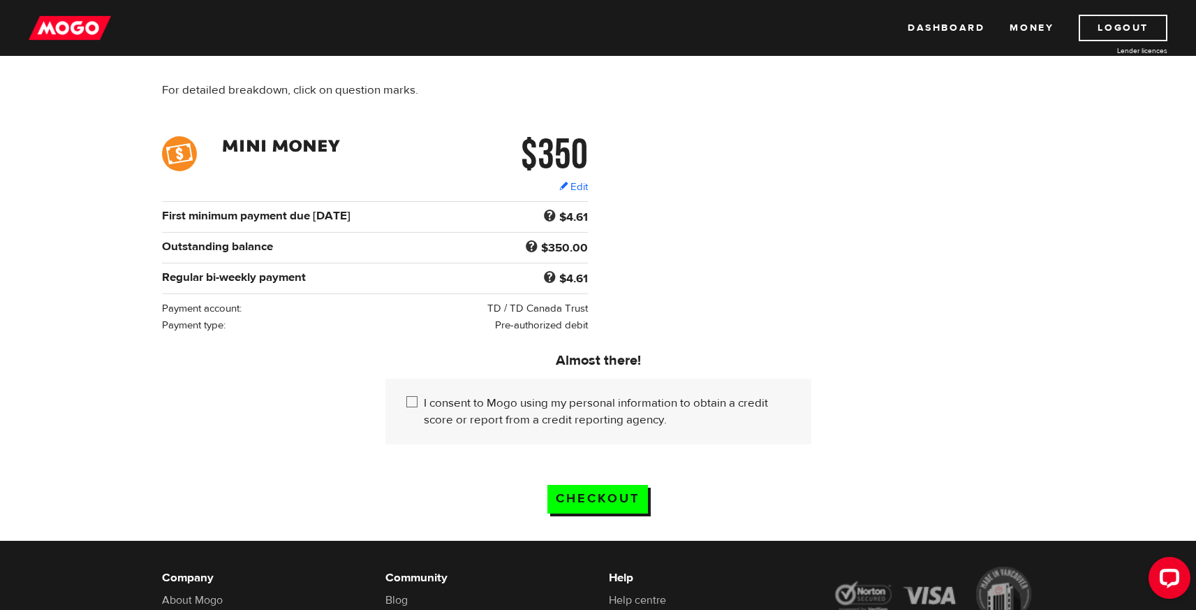
click at [408, 407] on input "I consent to Mogo using my personal information to obtain a credit score or rep…" at bounding box center [414, 403] width 17 height 17
checkbox input "true"
click at [605, 510] on input "Checkout" at bounding box center [597, 499] width 101 height 29
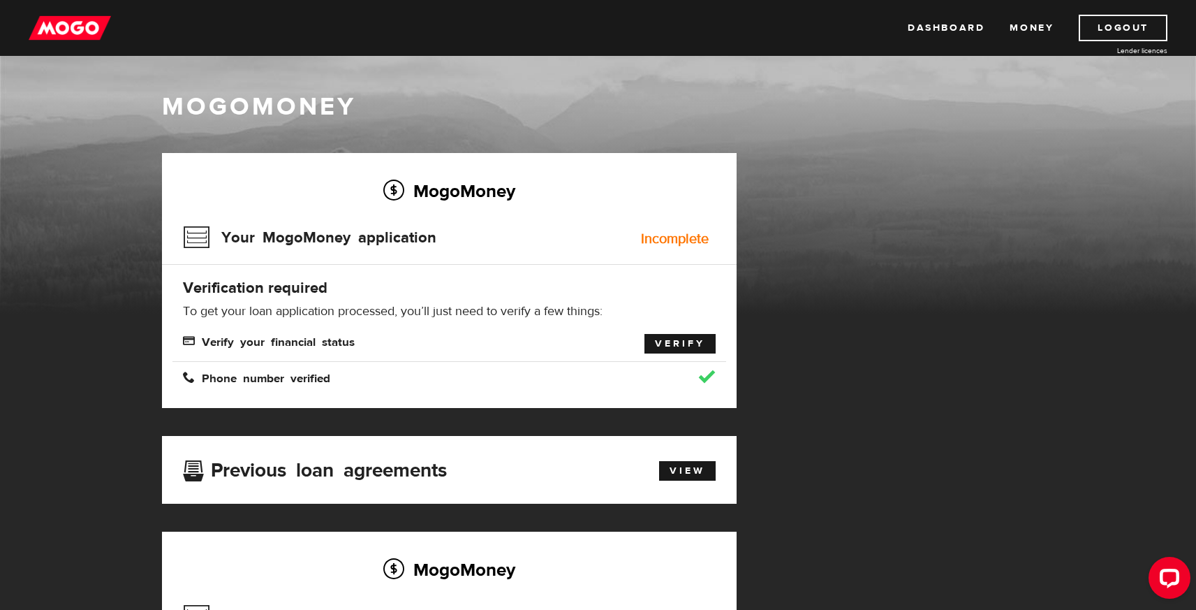
click at [691, 350] on link "Verify" at bounding box center [679, 344] width 71 height 20
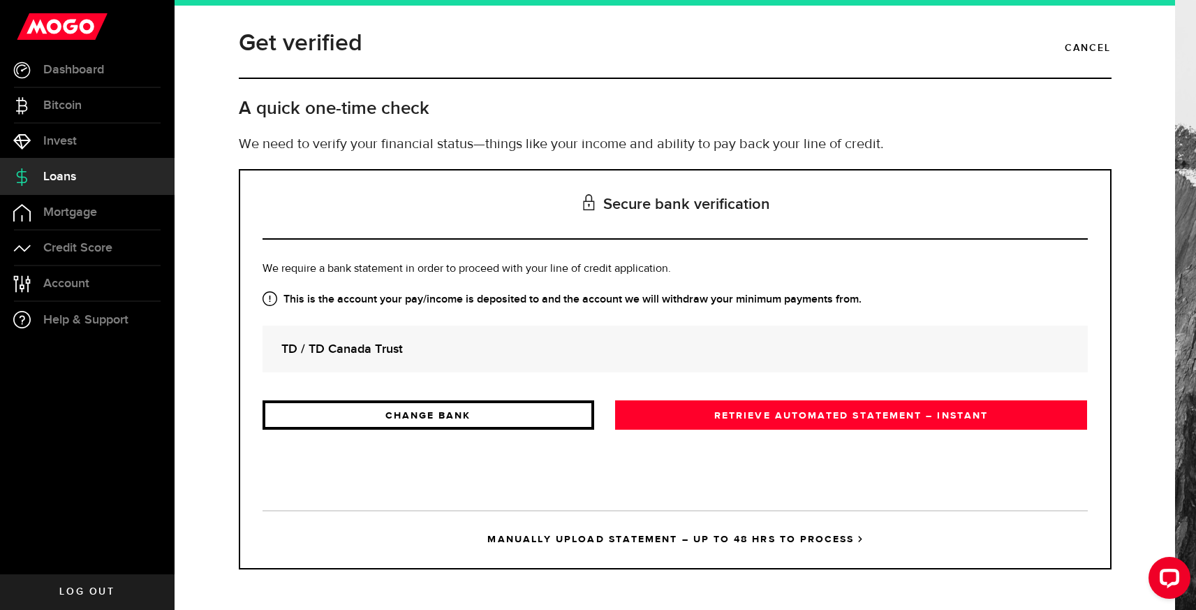
click at [492, 400] on link "CHANGE BANK" at bounding box center [429, 414] width 332 height 29
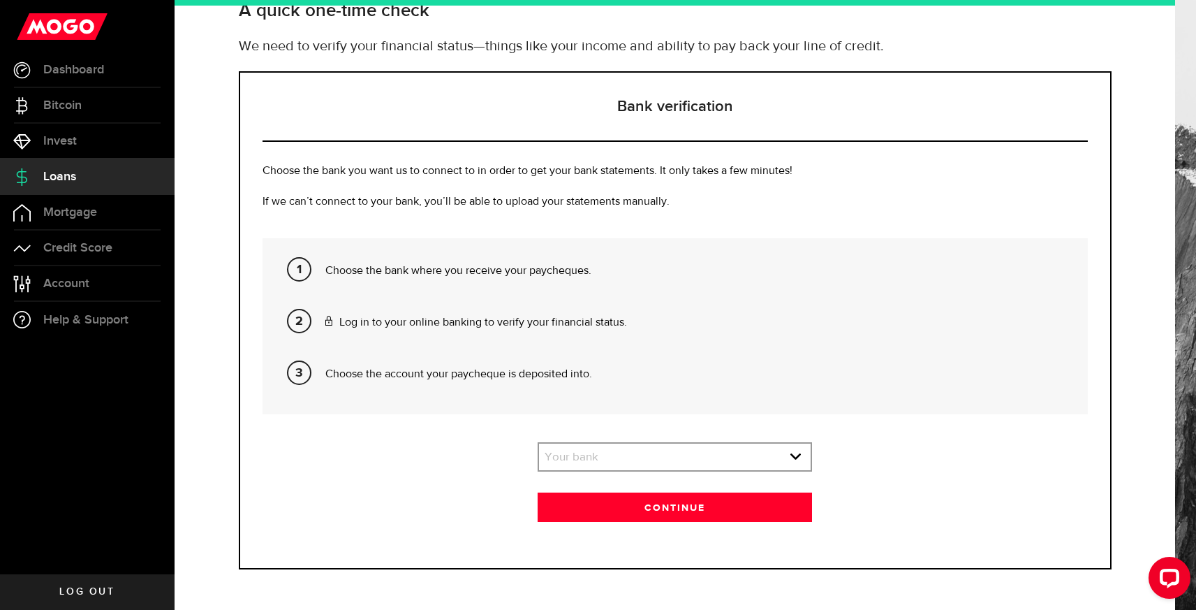
scroll to position [96, 0]
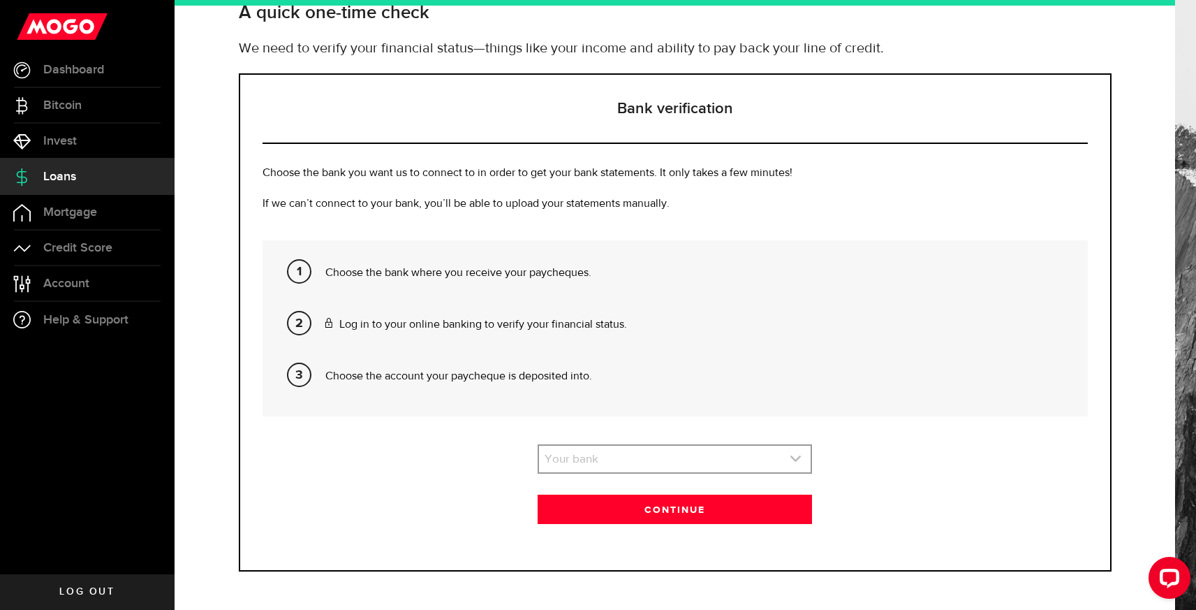
click at [626, 462] on link "expand select" at bounding box center [675, 458] width 272 height 27
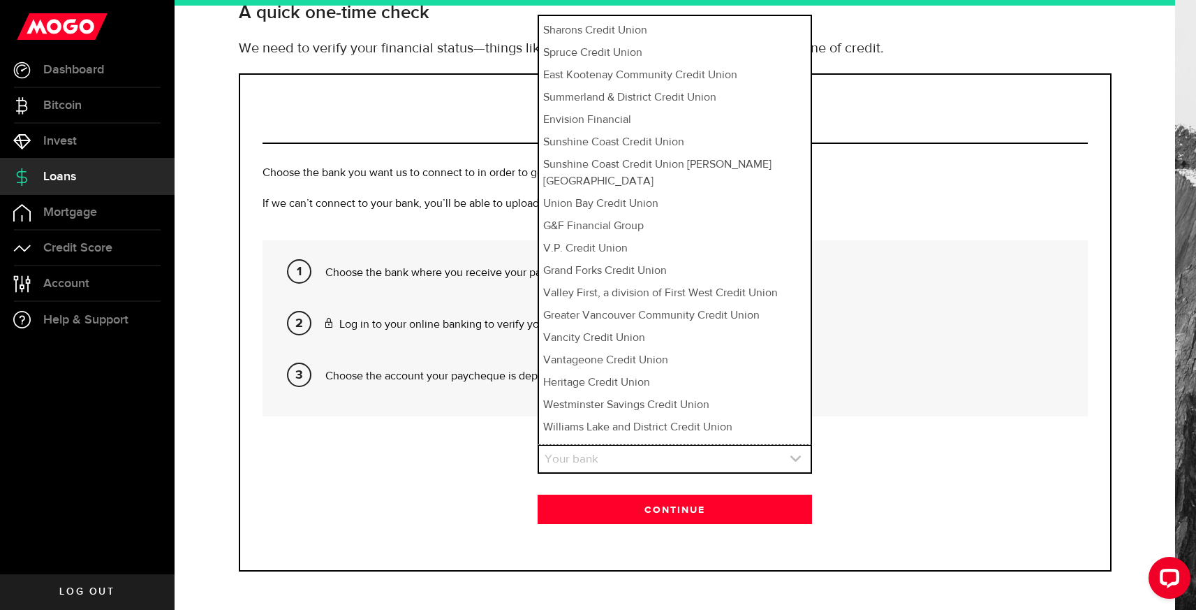
scroll to position [665, 0]
click at [573, 458] on link "expand select" at bounding box center [675, 458] width 272 height 27
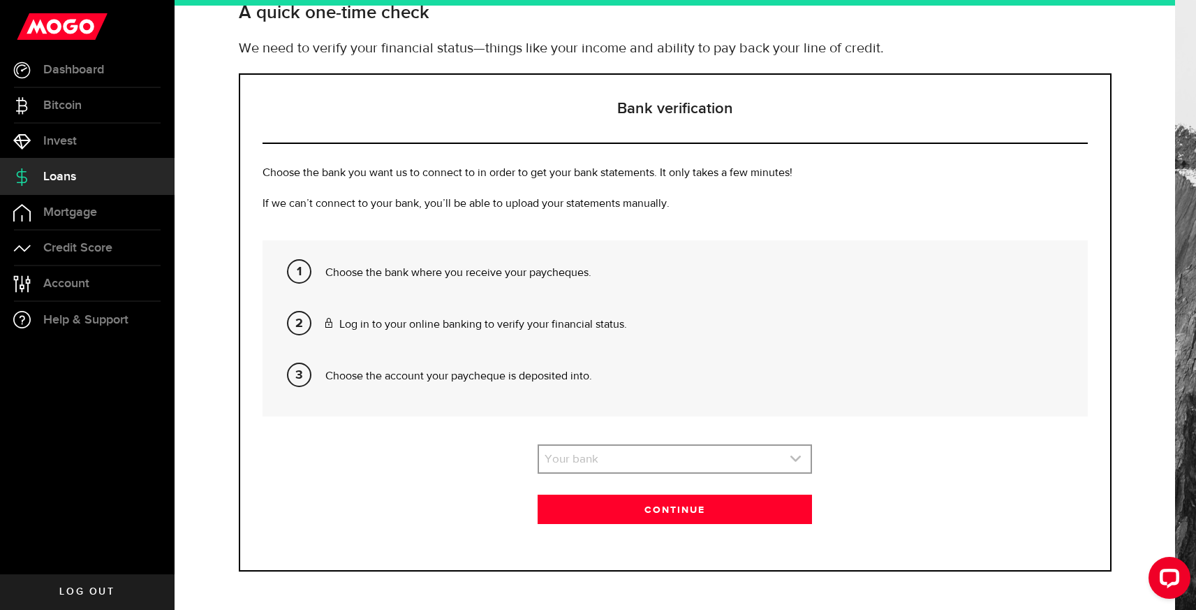
click at [575, 458] on link "expand select" at bounding box center [675, 458] width 272 height 27
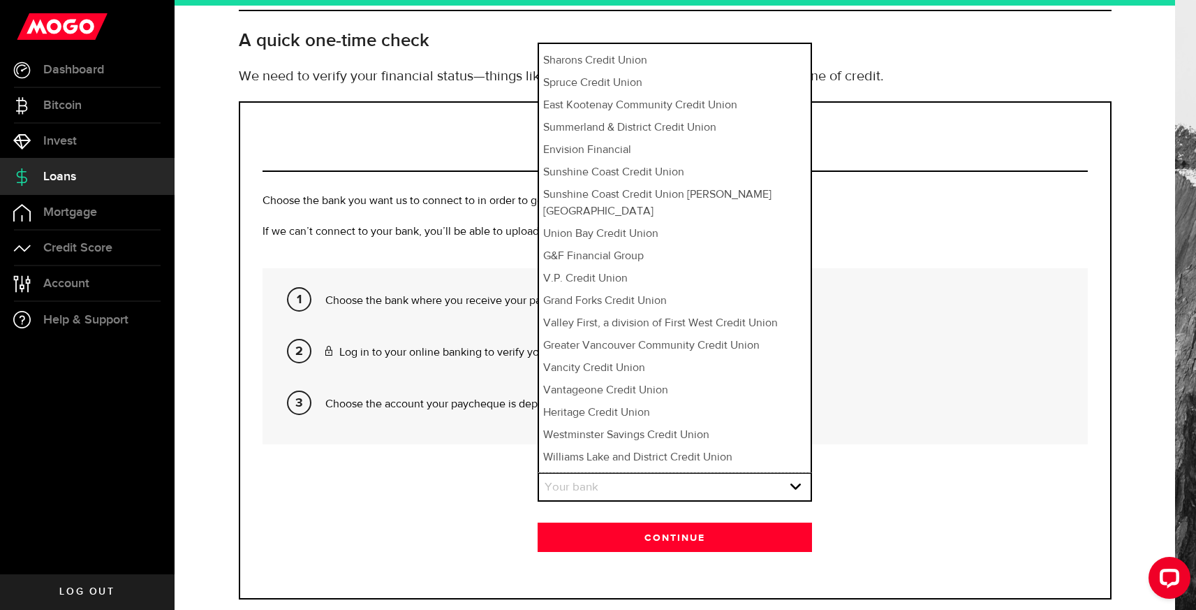
scroll to position [52, 0]
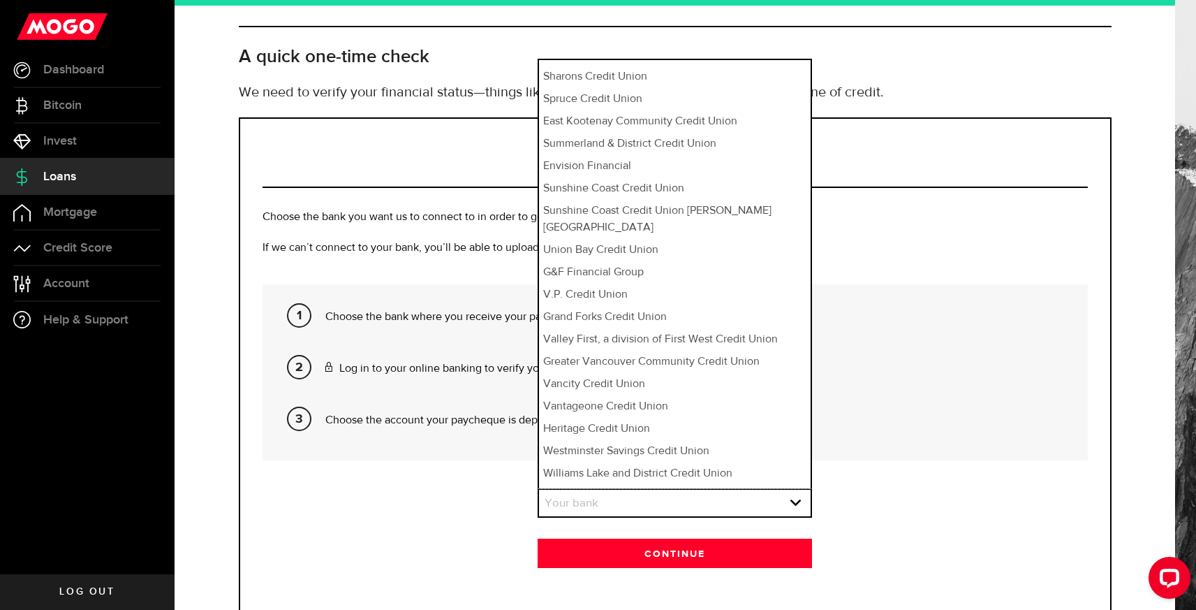
drag, startPoint x: 621, startPoint y: 147, endPoint x: 635, endPoint y: 191, distance: 46.8
select select "3"
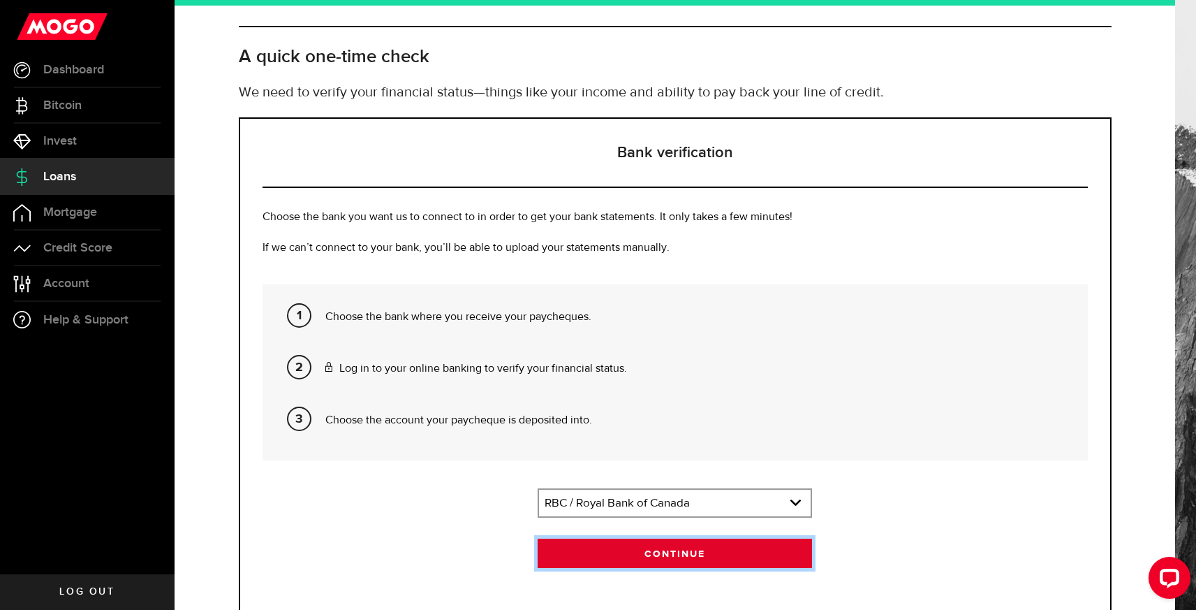
click at [749, 557] on button "Continue" at bounding box center [675, 552] width 275 height 29
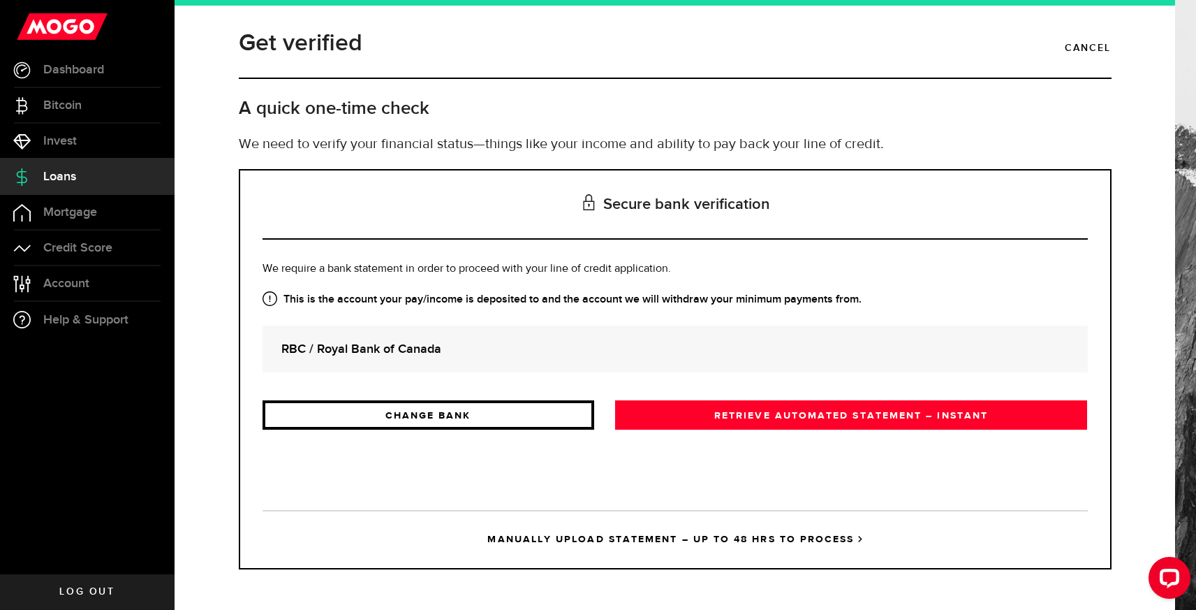
click at [406, 421] on link "CHANGE BANK" at bounding box center [429, 414] width 332 height 29
select select
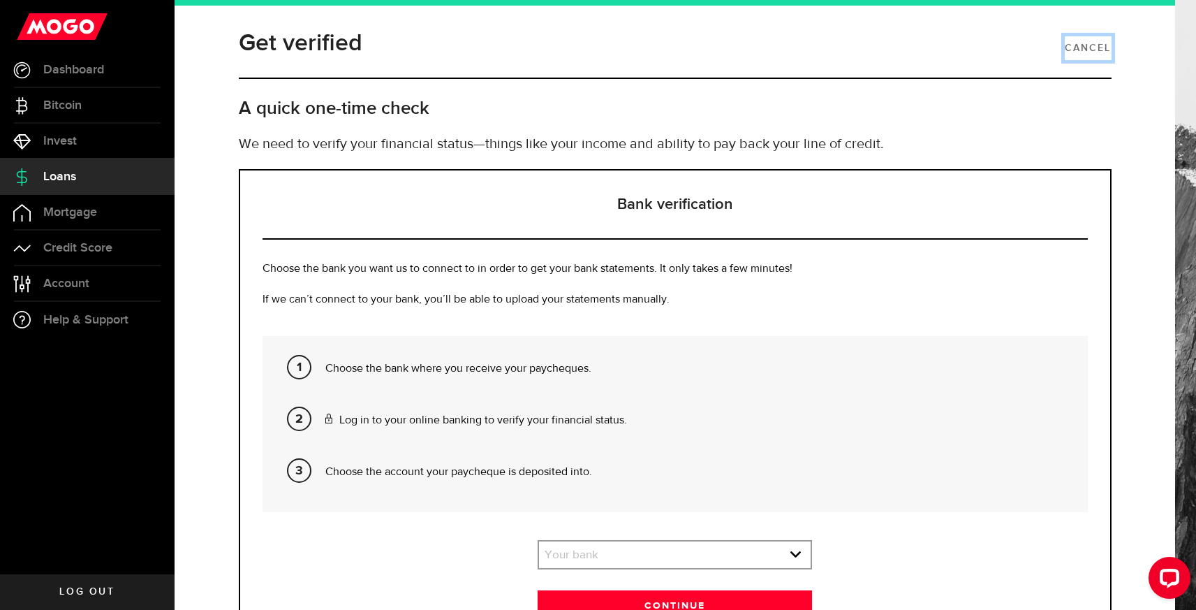
click at [1089, 50] on link "Cancel" at bounding box center [1088, 48] width 46 height 24
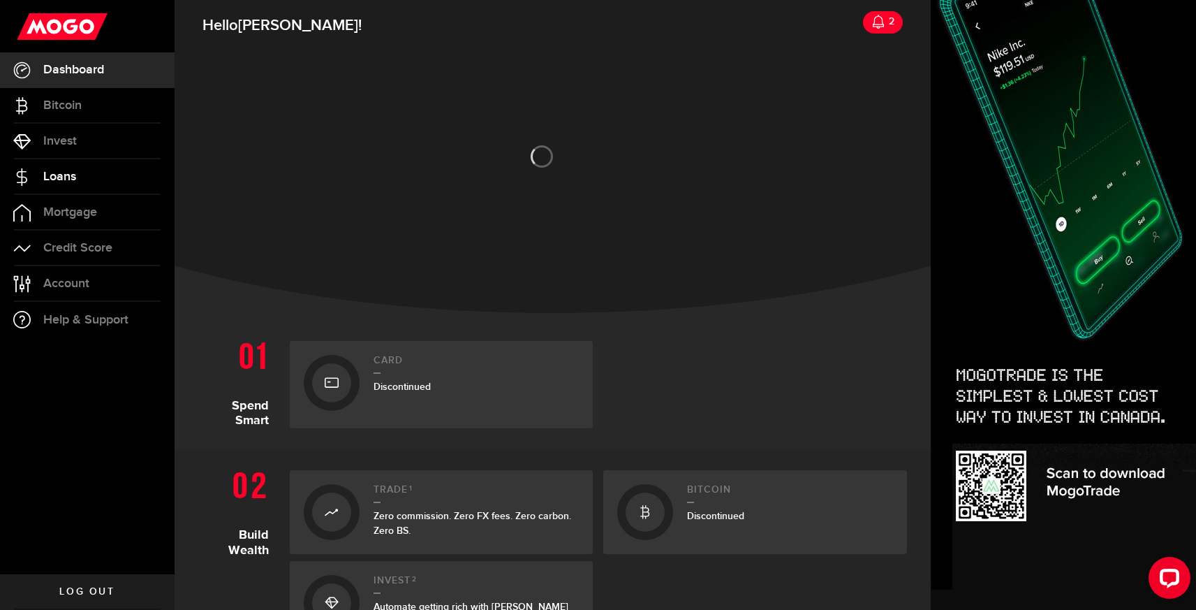
click at [59, 172] on span "Loans" at bounding box center [59, 176] width 33 height 13
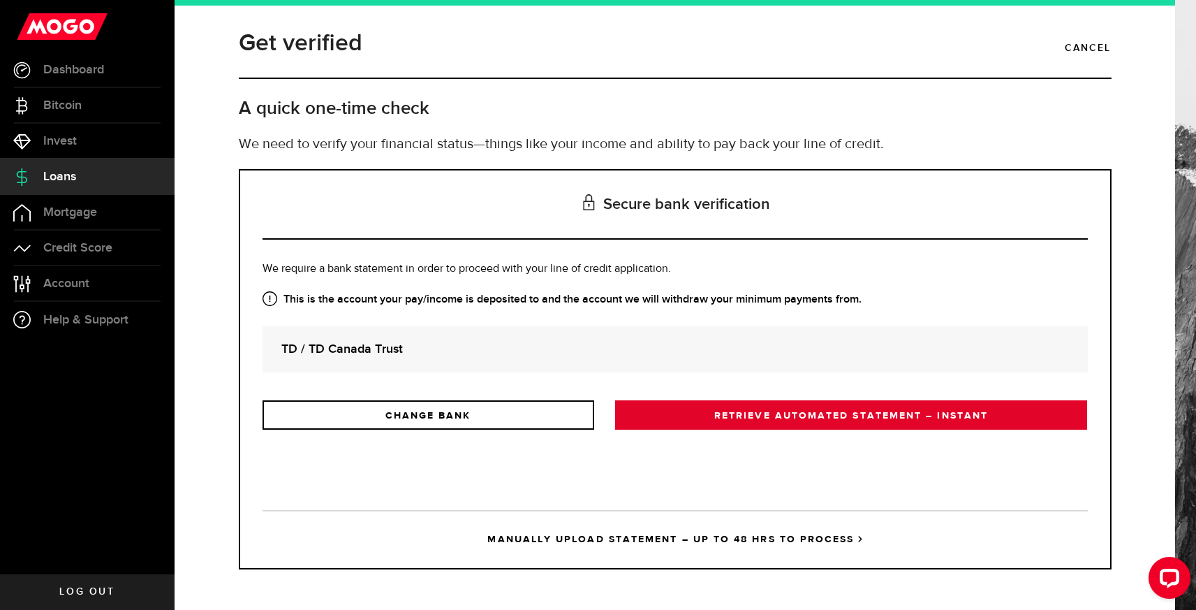
click at [822, 406] on link "RETRIEVE AUTOMATED STATEMENT – INSTANT" at bounding box center [851, 414] width 473 height 29
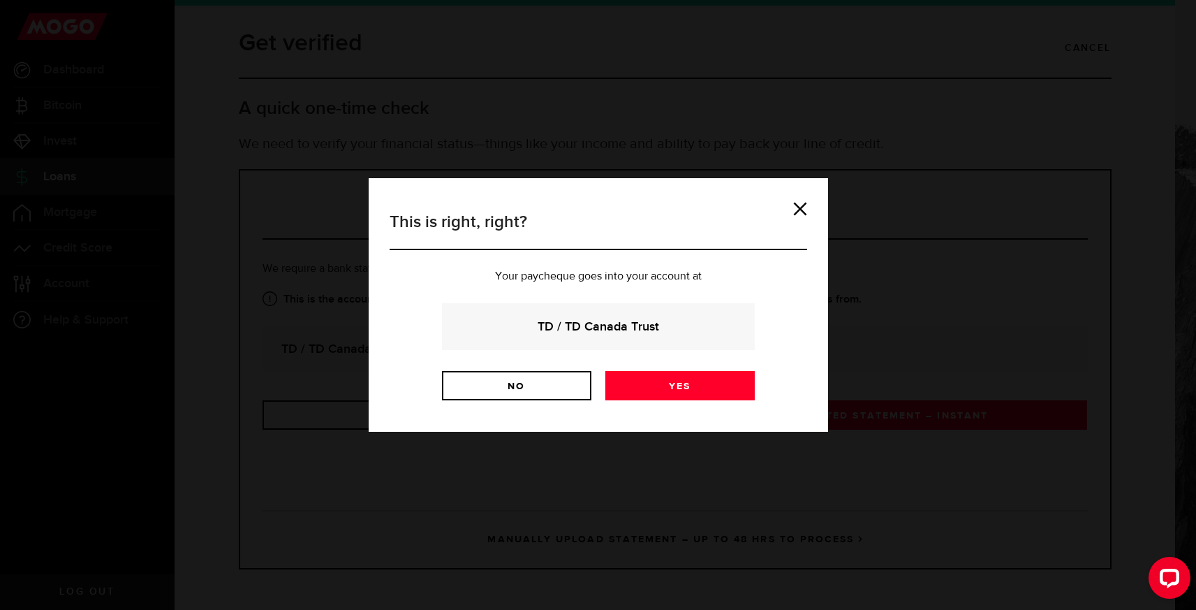
click at [703, 403] on div "This is right, right? Your paycheque goes into your account at TD / TD Canada T…" at bounding box center [599, 305] width 432 height 212
click at [541, 386] on link "No" at bounding box center [516, 385] width 149 height 29
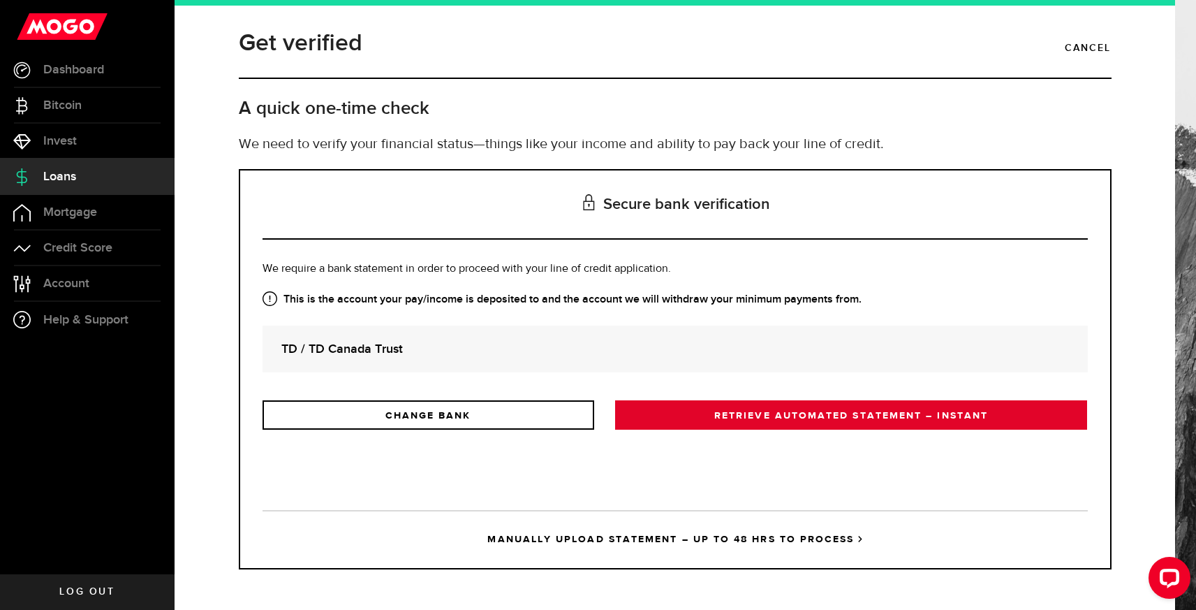
click at [684, 404] on link "RETRIEVE AUTOMATED STATEMENT – INSTANT" at bounding box center [851, 414] width 473 height 29
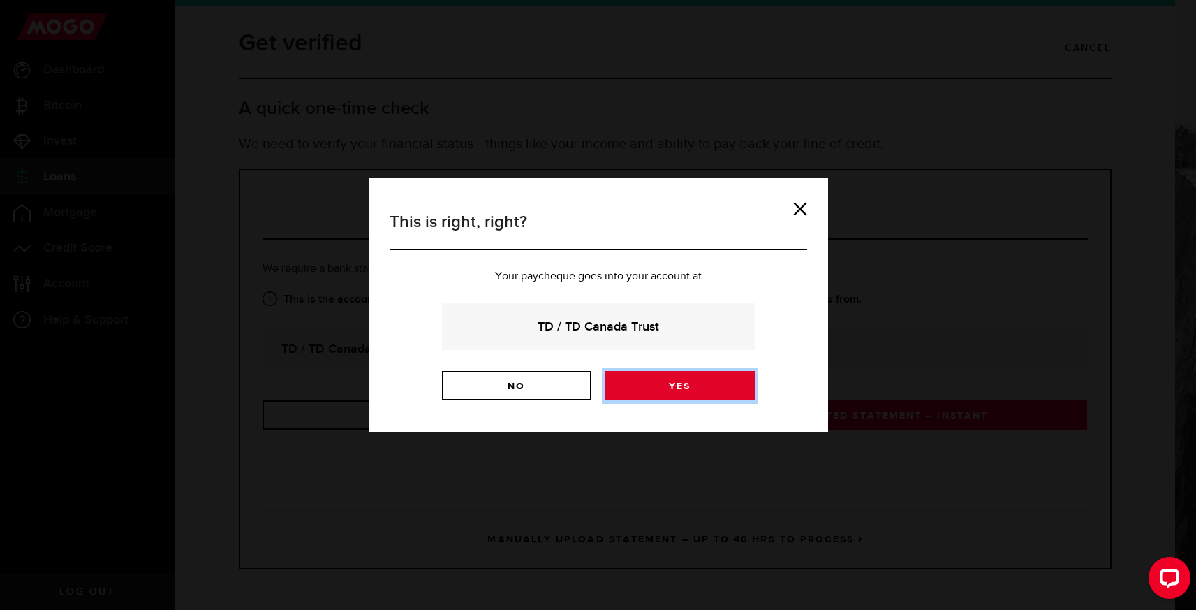
click at [679, 398] on link "Yes" at bounding box center [679, 385] width 149 height 29
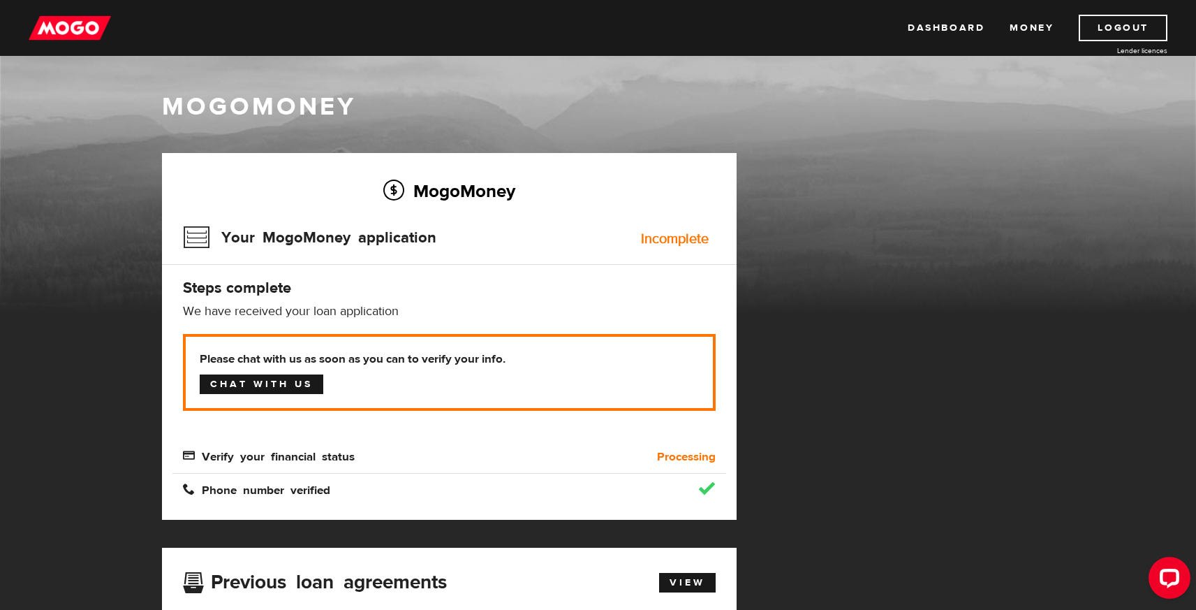
click at [270, 391] on link "Chat with us" at bounding box center [262, 384] width 124 height 20
